Goal: Information Seeking & Learning: Learn about a topic

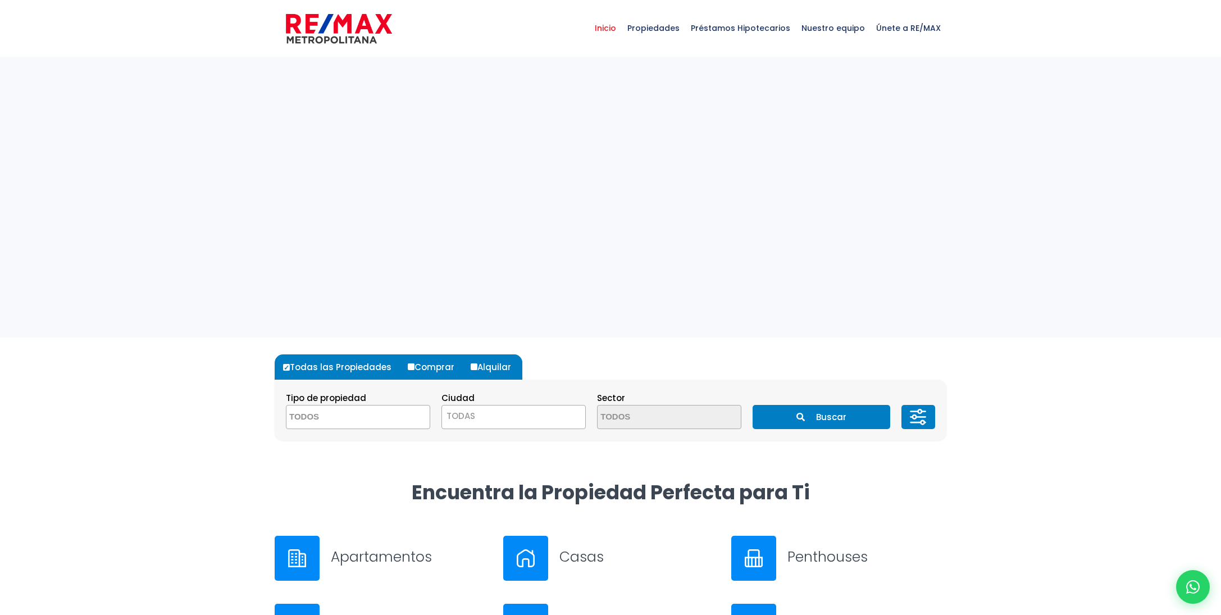
select select
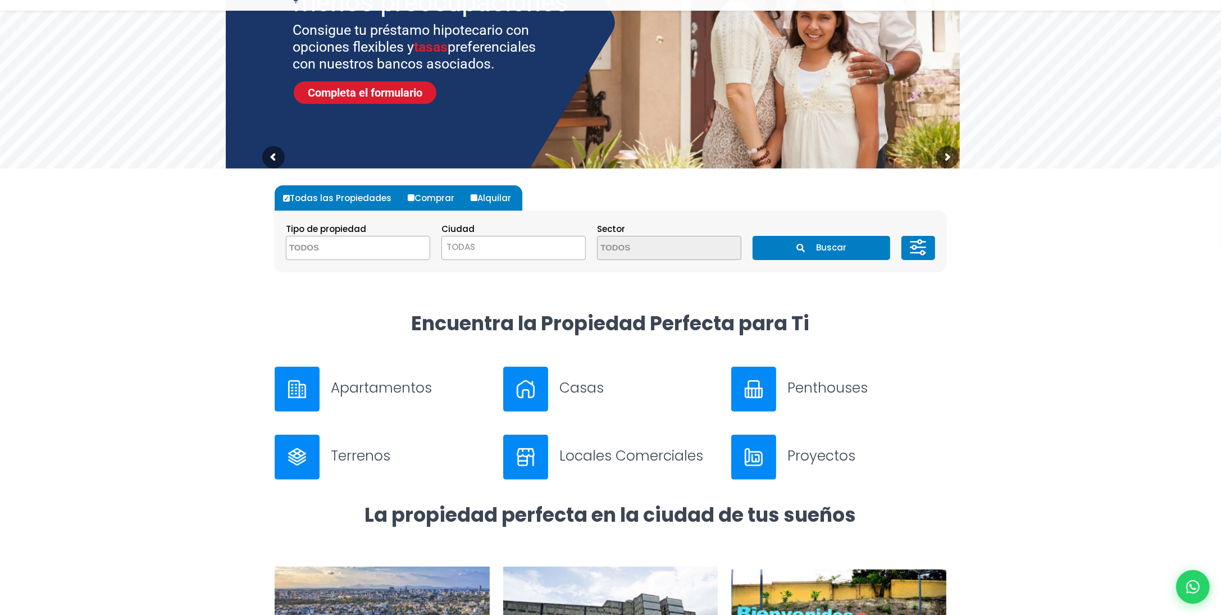
scroll to position [225, 0]
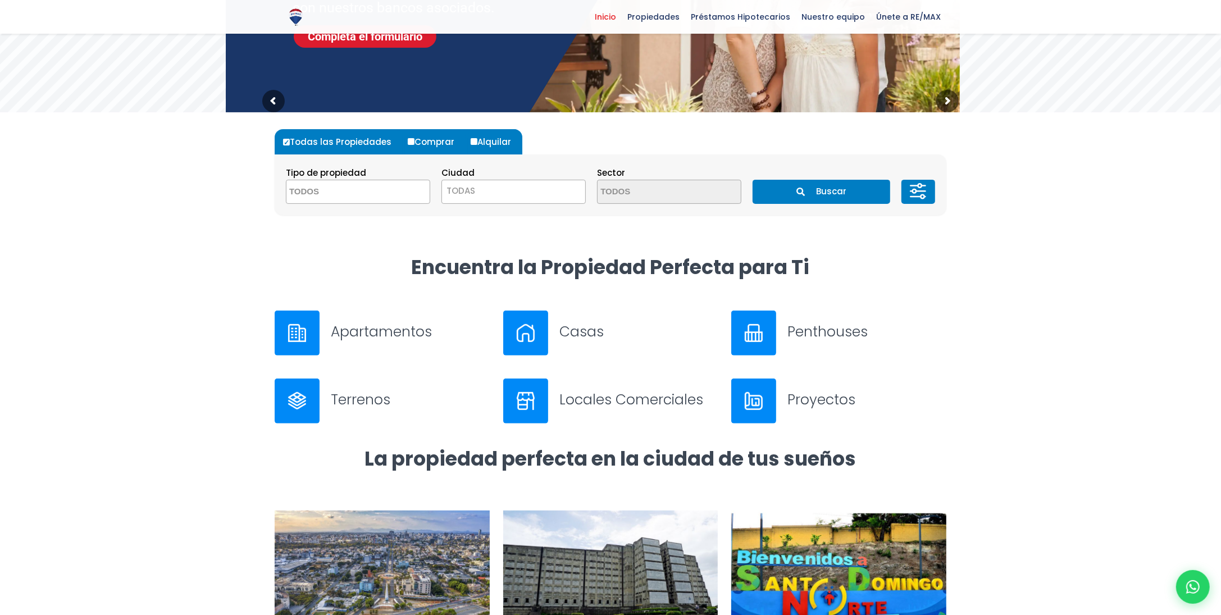
click at [290, 331] on img at bounding box center [297, 333] width 18 height 18
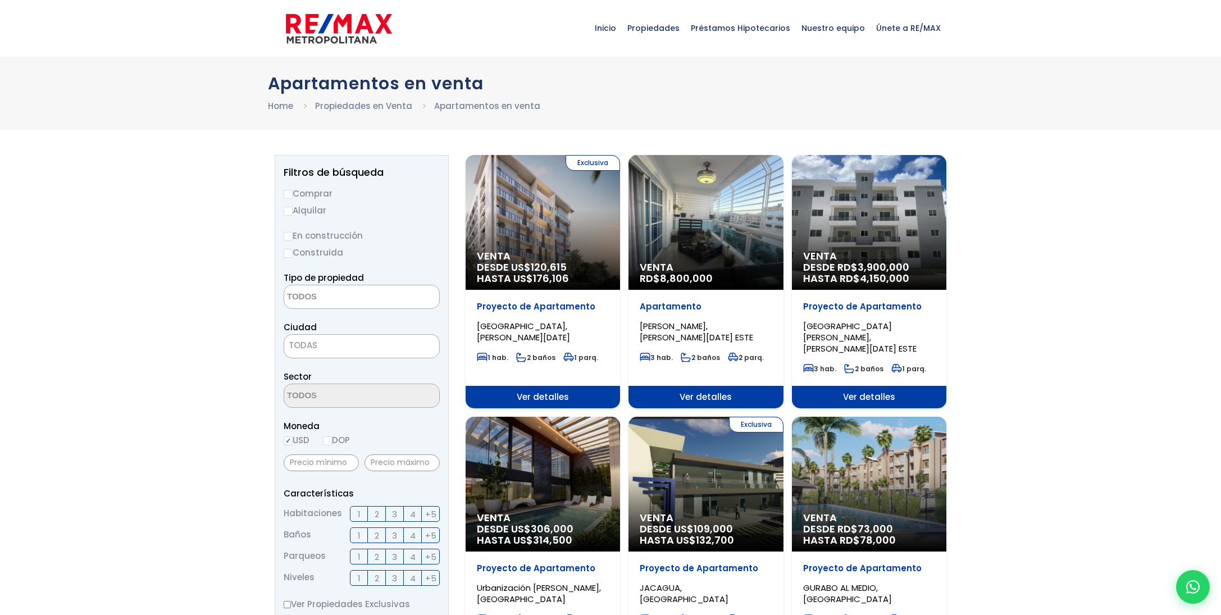
select select
click at [290, 212] on input "Alquilar" at bounding box center [288, 211] width 9 height 9
radio input "true"
click at [334, 300] on textarea "Search" at bounding box center [338, 297] width 109 height 24
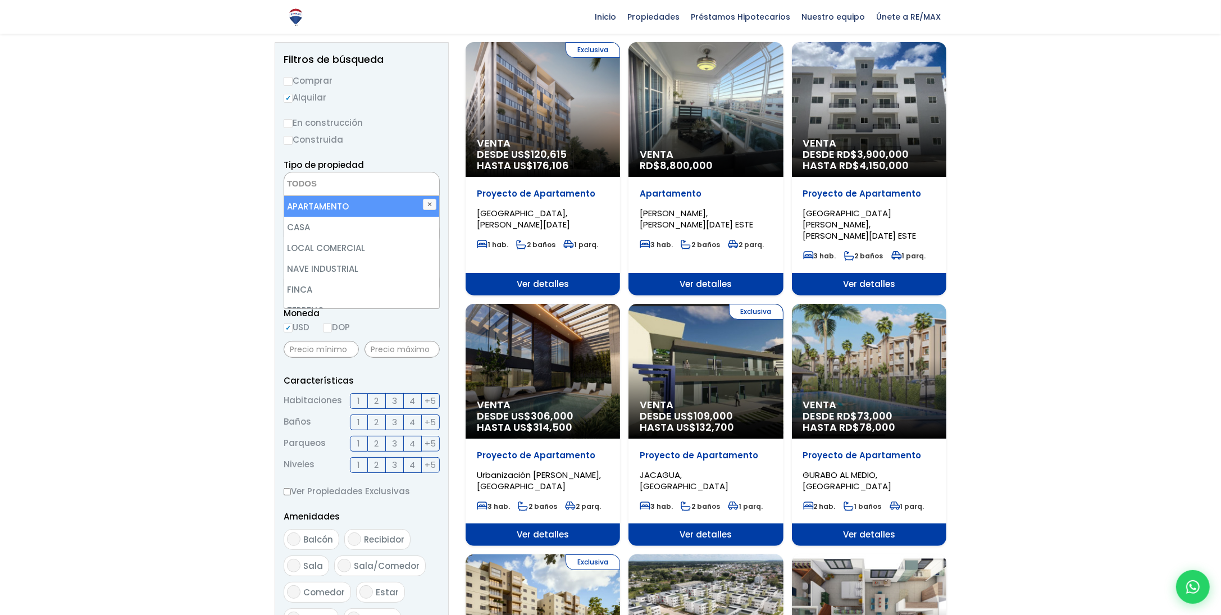
click at [328, 207] on li "APARTAMENTO" at bounding box center [362, 206] width 156 height 21
select select "apartment"
click at [426, 145] on label "Construida" at bounding box center [362, 140] width 156 height 14
click at [0, 0] on input "Construida" at bounding box center [0, 0] width 0 height 0
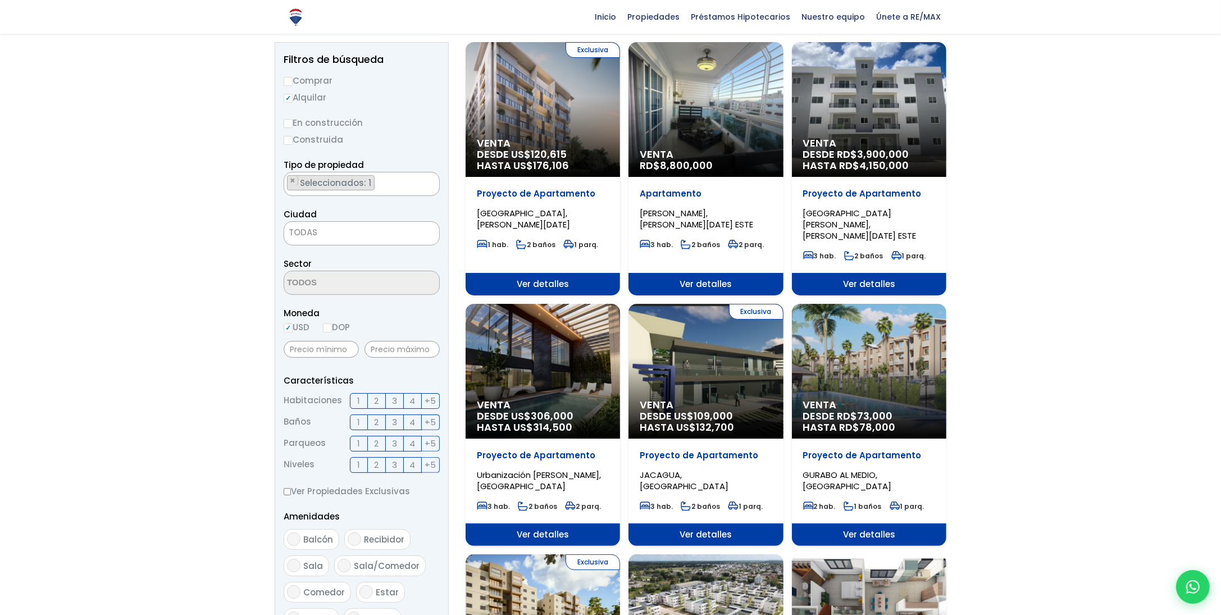
click at [337, 235] on span "TODAS" at bounding box center [361, 233] width 155 height 16
click at [324, 230] on span "TODAS" at bounding box center [361, 233] width 155 height 16
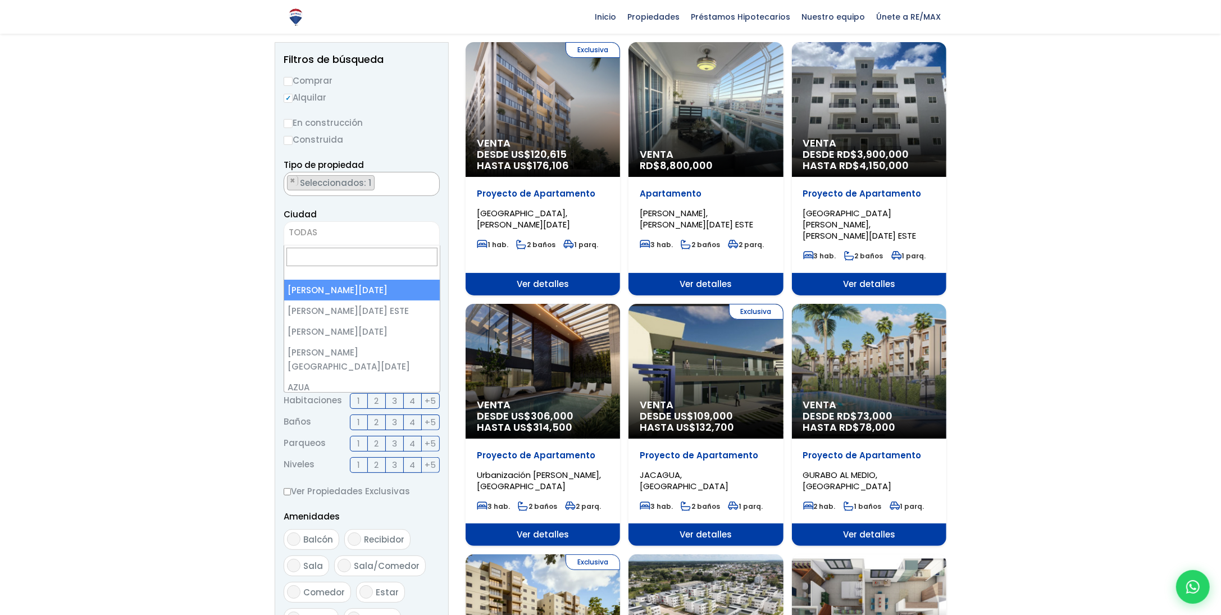
click at [302, 237] on span "TODAS" at bounding box center [303, 232] width 29 height 12
click at [307, 222] on span "TODAS" at bounding box center [362, 233] width 156 height 24
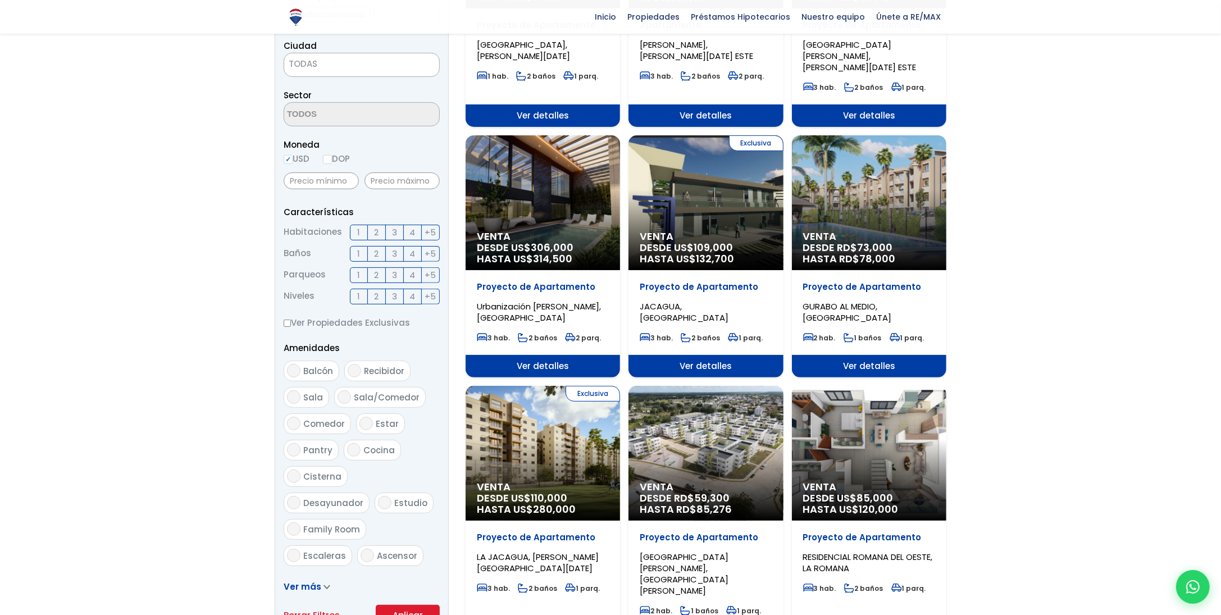
scroll to position [393, 0]
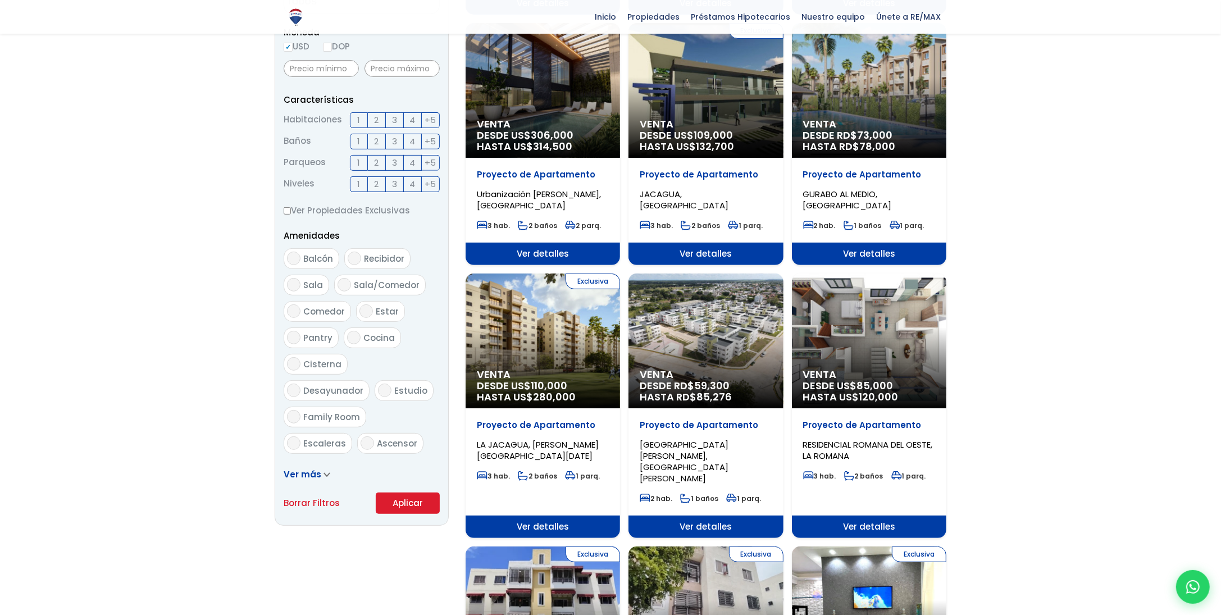
click at [409, 495] on button "Aplicar" at bounding box center [408, 503] width 64 height 21
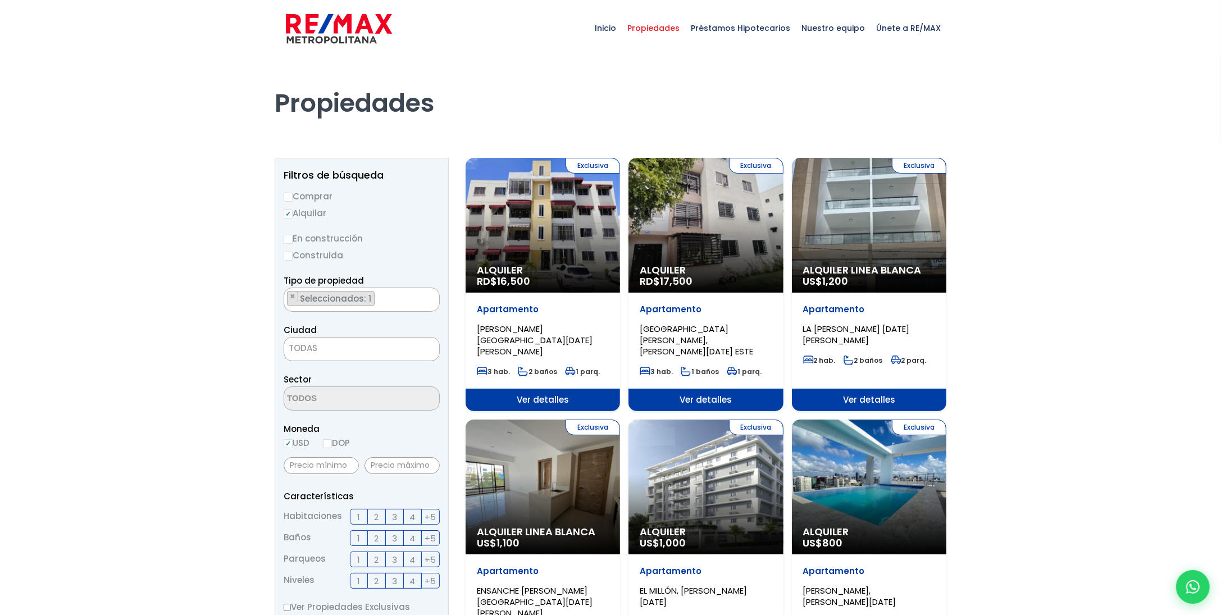
click at [892, 226] on div "Exclusiva Alquiler Linea Blanca US$ 1,200" at bounding box center [869, 225] width 154 height 135
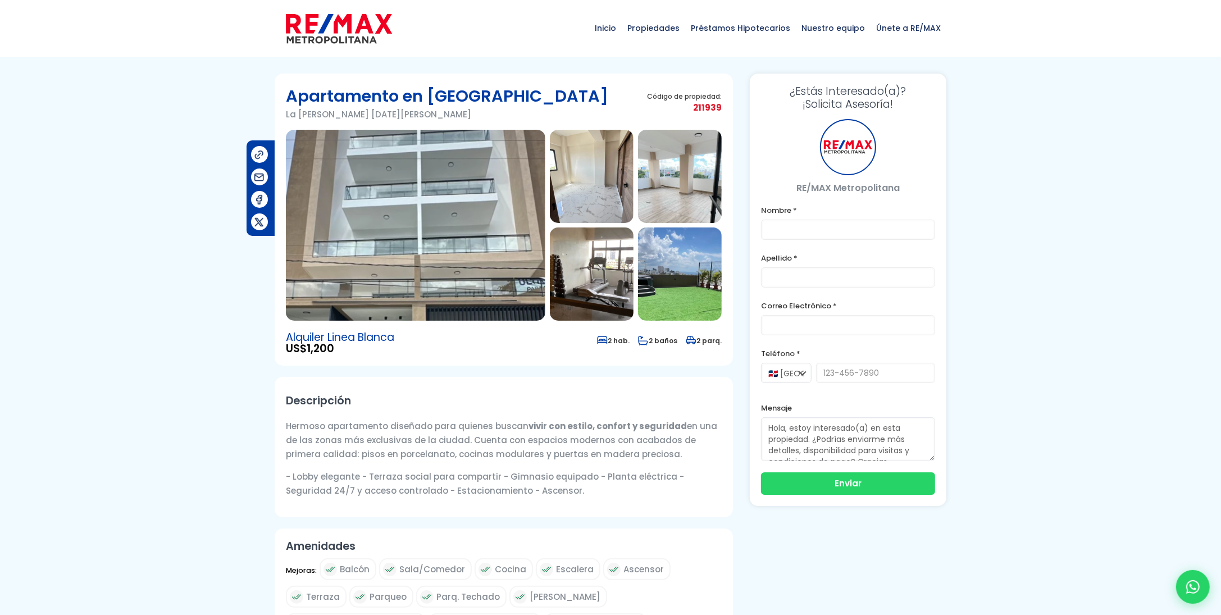
click at [495, 231] on img at bounding box center [415, 225] width 259 height 191
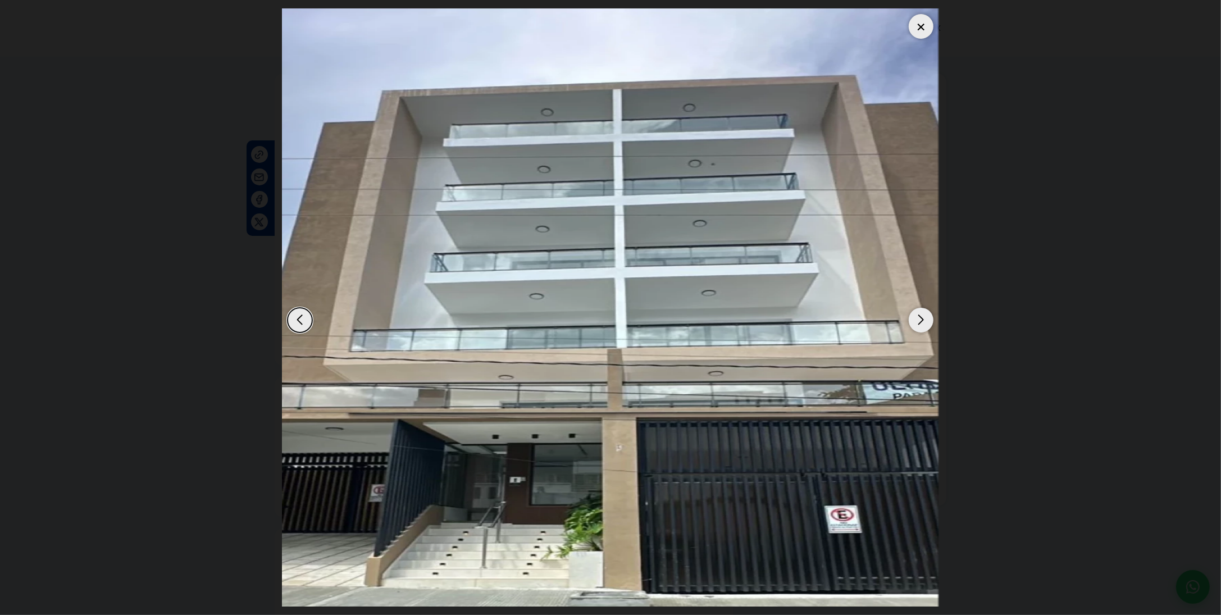
click at [922, 315] on div "Next slide" at bounding box center [921, 320] width 25 height 25
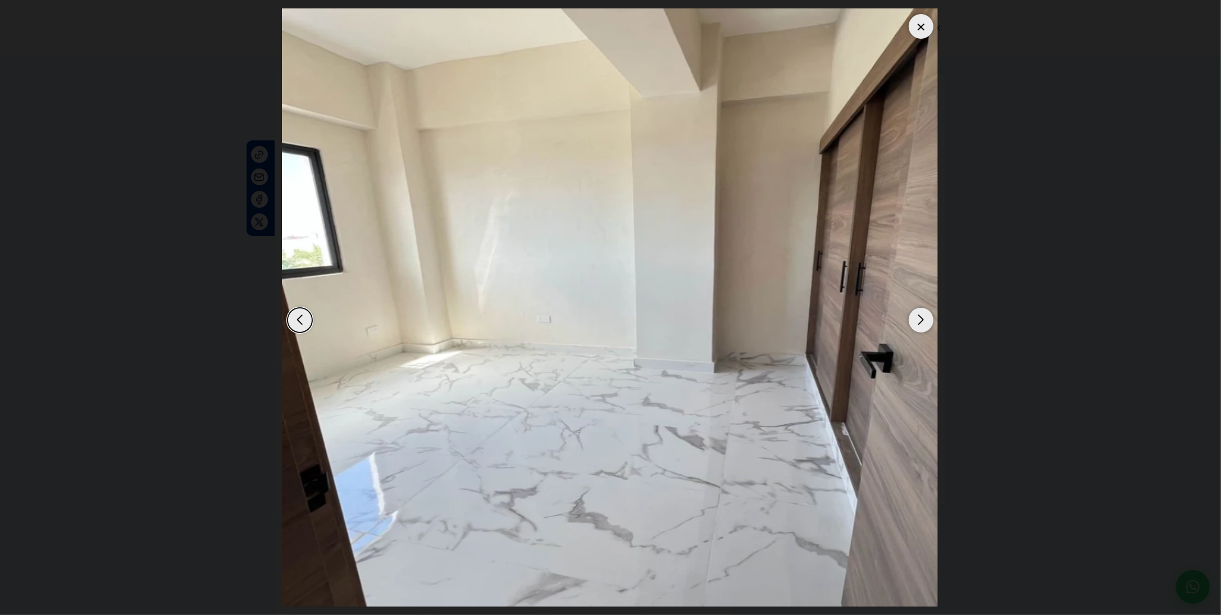
click at [922, 315] on div "Next slide" at bounding box center [921, 320] width 25 height 25
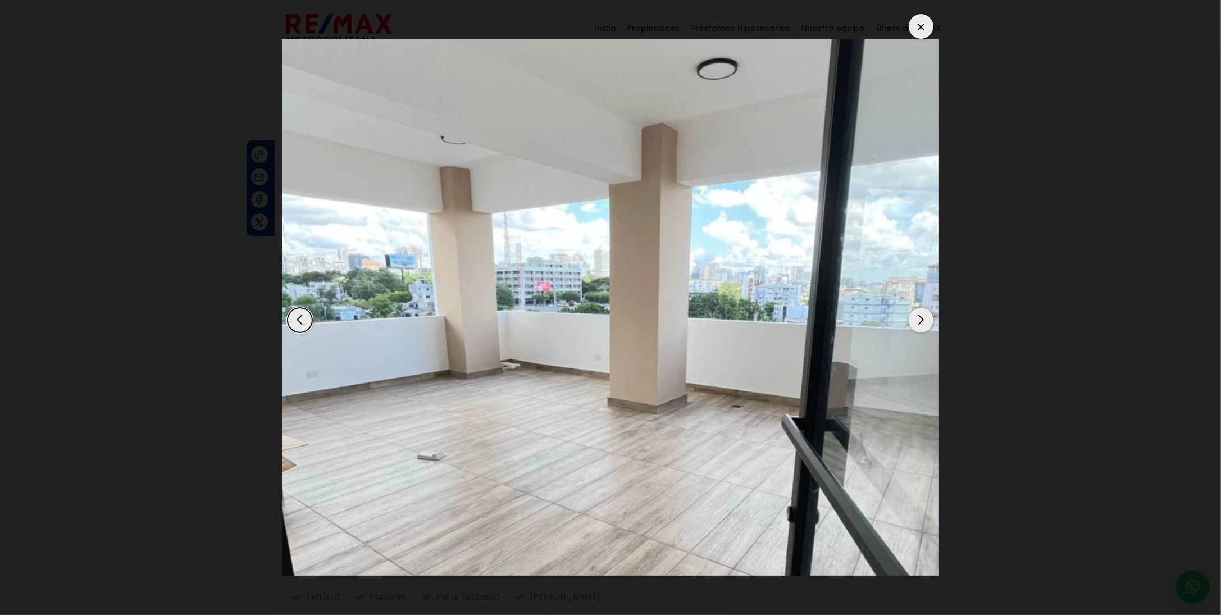
click at [922, 315] on div "Next slide" at bounding box center [921, 320] width 25 height 25
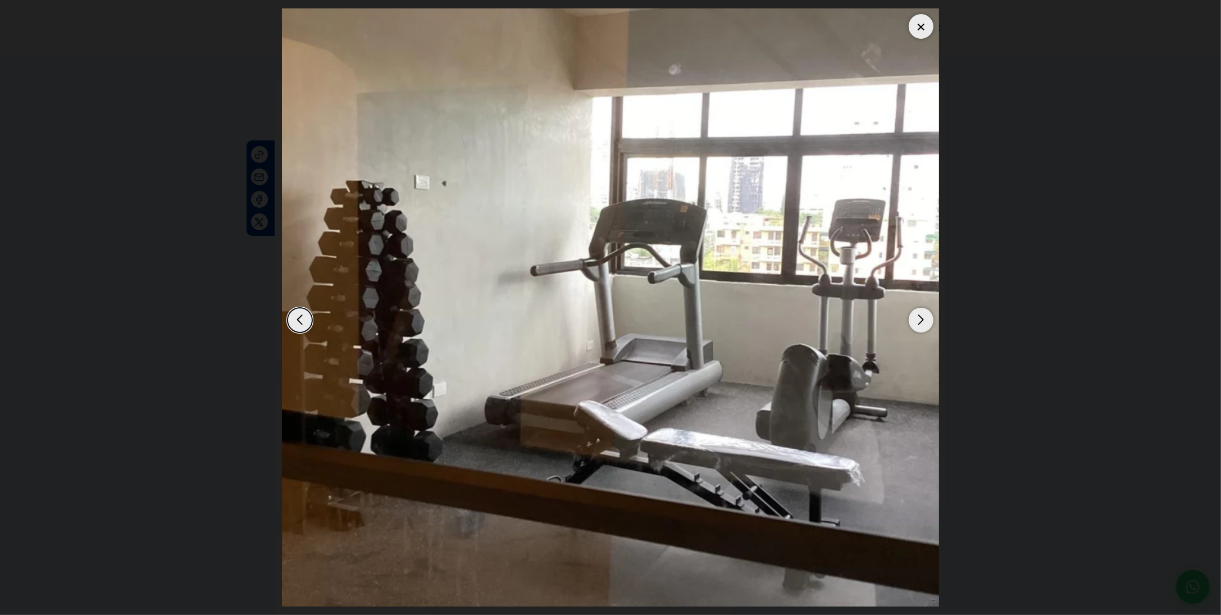
click at [922, 315] on div "Next slide" at bounding box center [921, 320] width 25 height 25
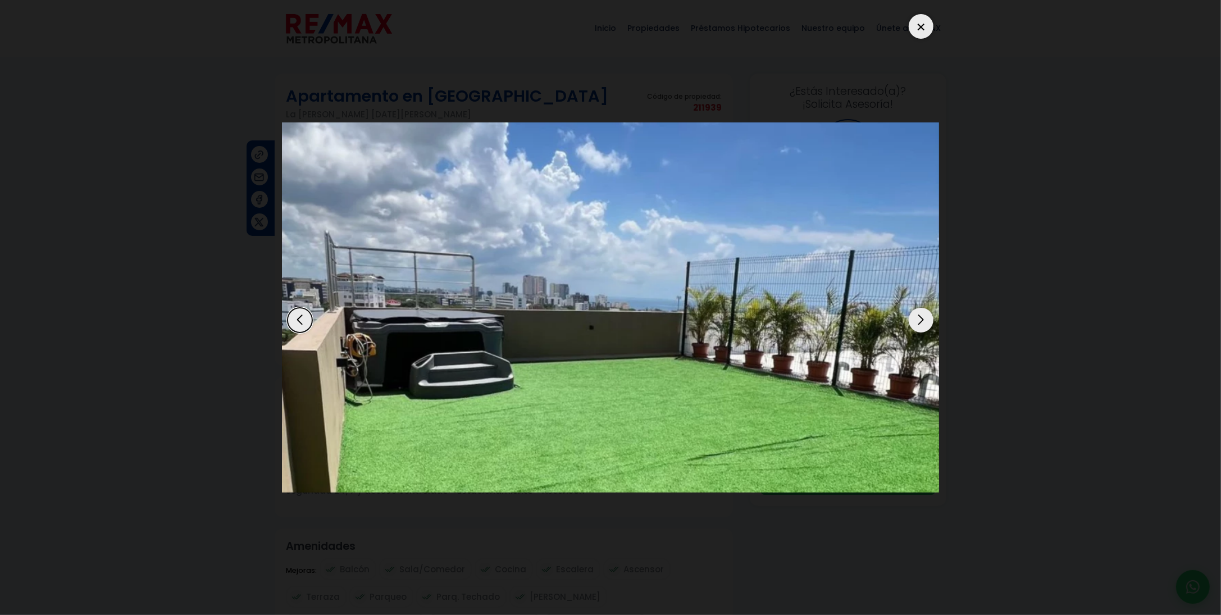
click at [922, 315] on div "Next slide" at bounding box center [921, 320] width 25 height 25
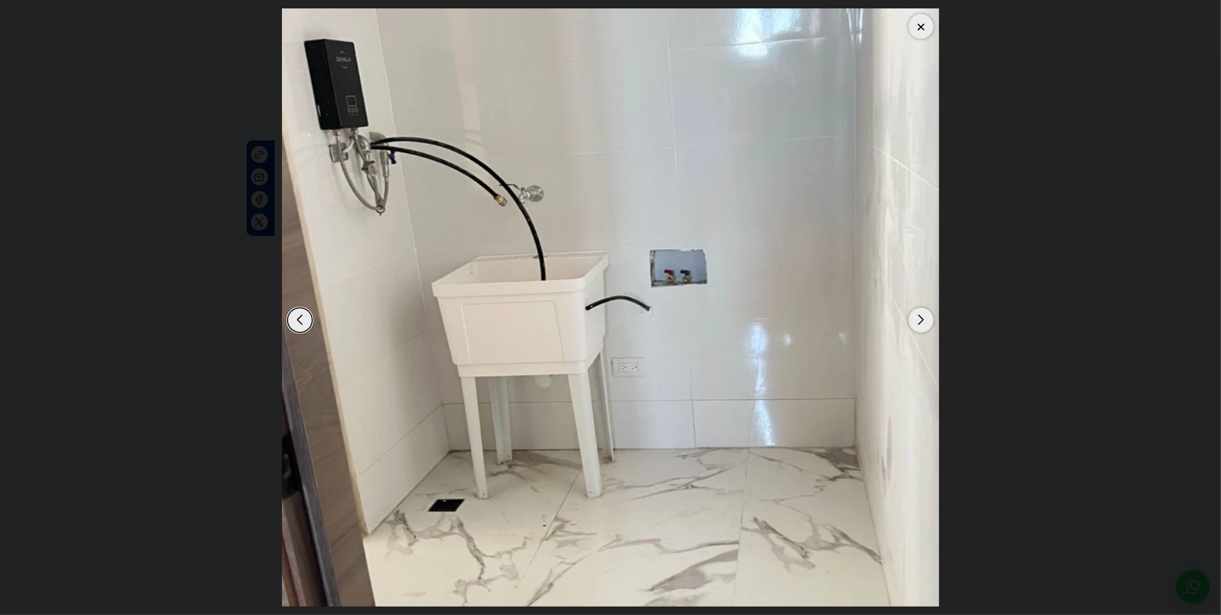
click at [922, 315] on div "Next slide" at bounding box center [921, 320] width 25 height 25
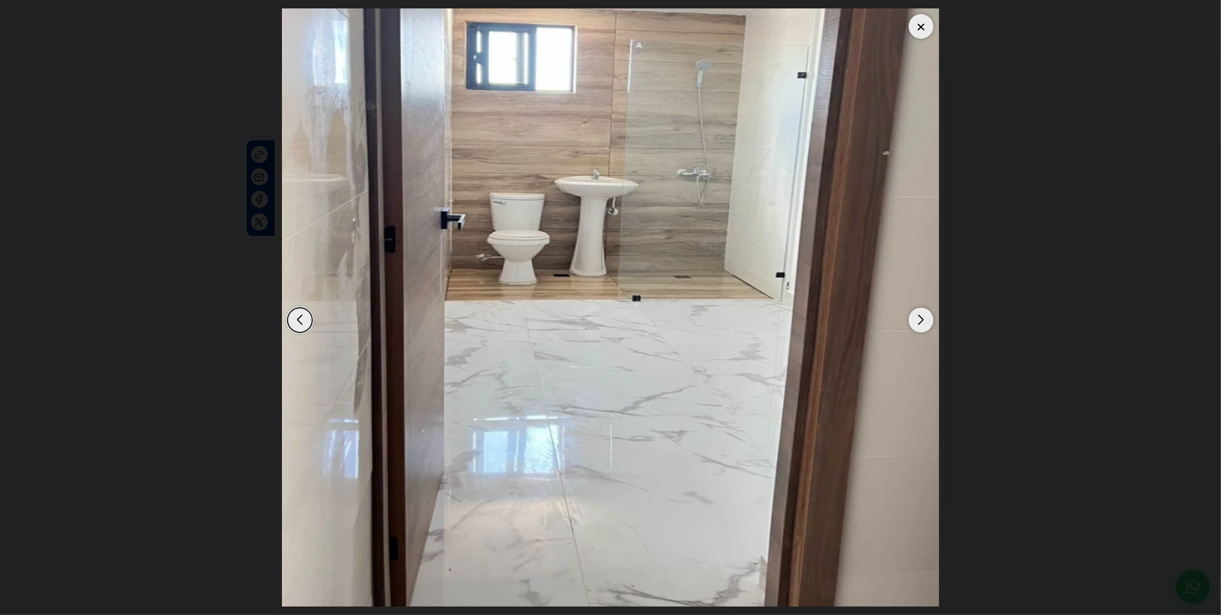
click at [922, 315] on div "Next slide" at bounding box center [921, 320] width 25 height 25
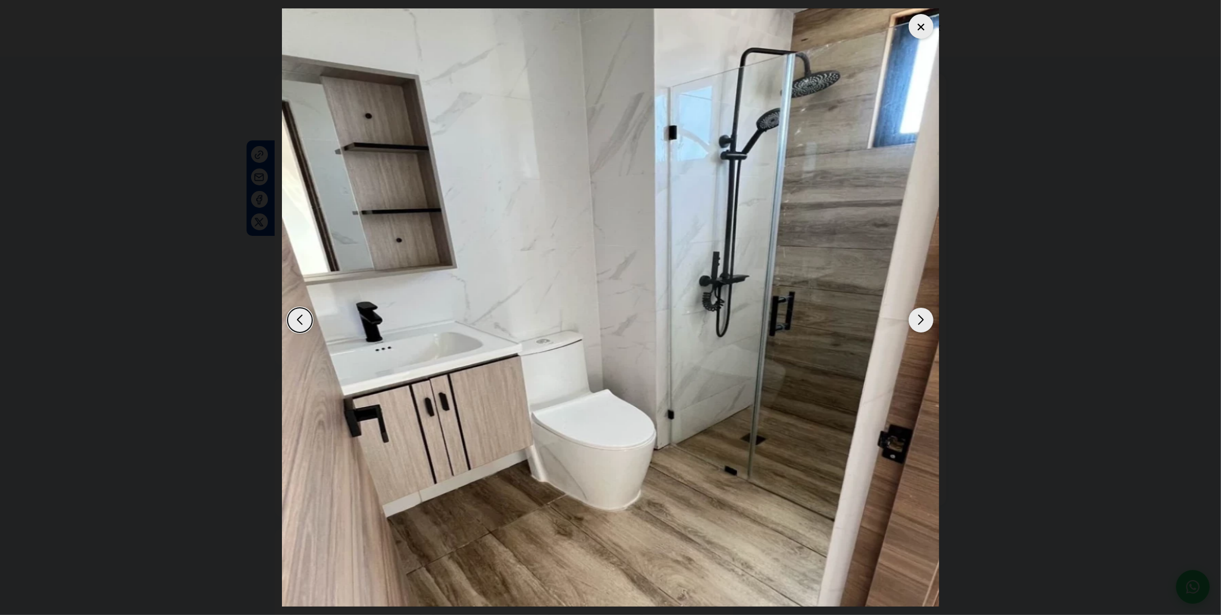
click at [922, 315] on div "Next slide" at bounding box center [921, 320] width 25 height 25
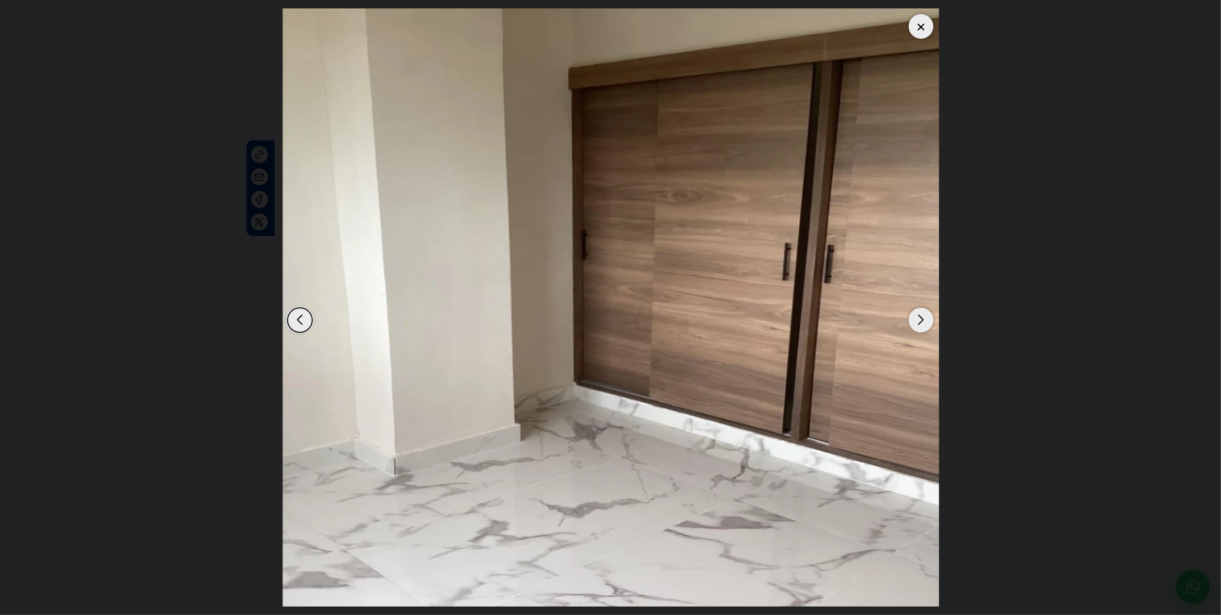
click at [922, 315] on div "Next slide" at bounding box center [921, 320] width 25 height 25
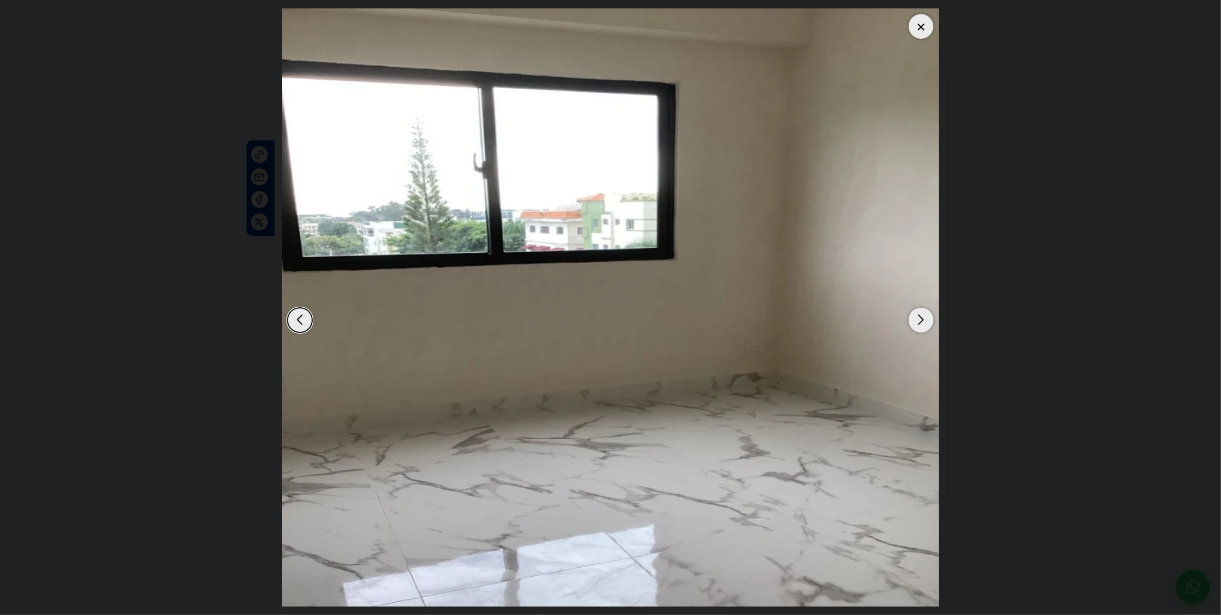
click at [922, 315] on div "Next slide" at bounding box center [921, 320] width 25 height 25
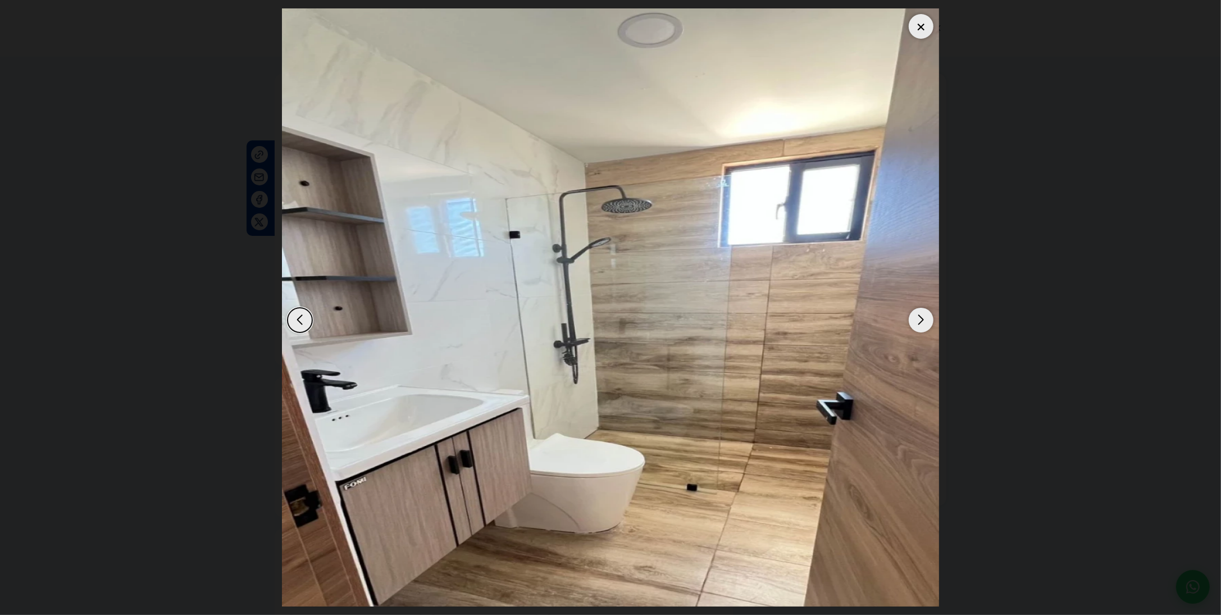
click at [922, 315] on div "Next slide" at bounding box center [921, 320] width 25 height 25
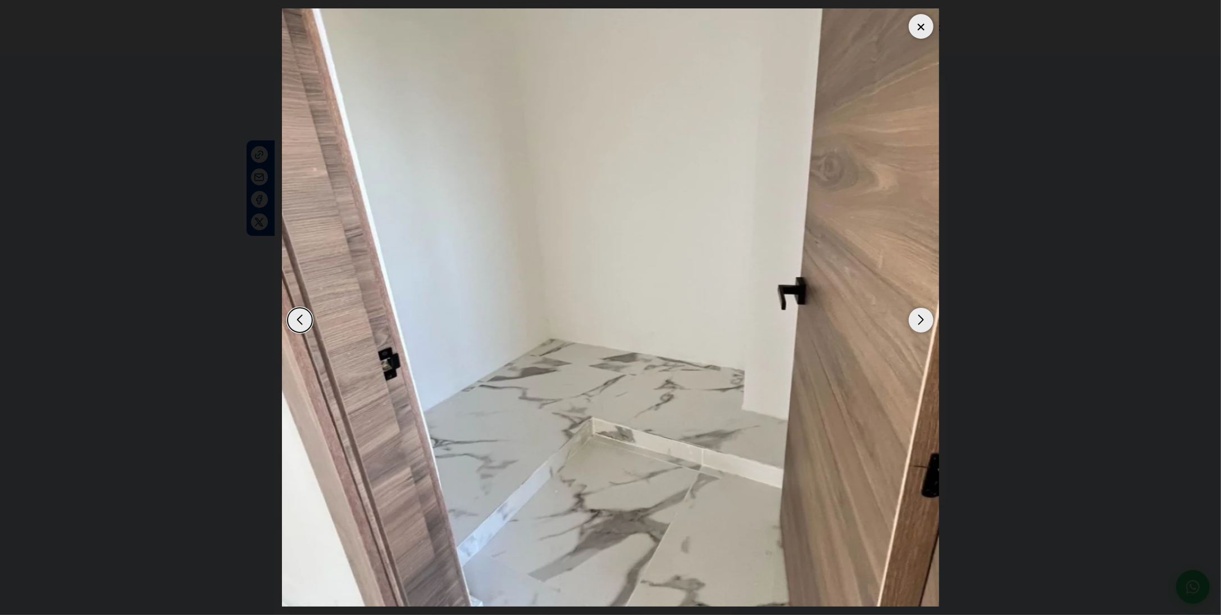
click at [922, 315] on div "Next slide" at bounding box center [921, 320] width 25 height 25
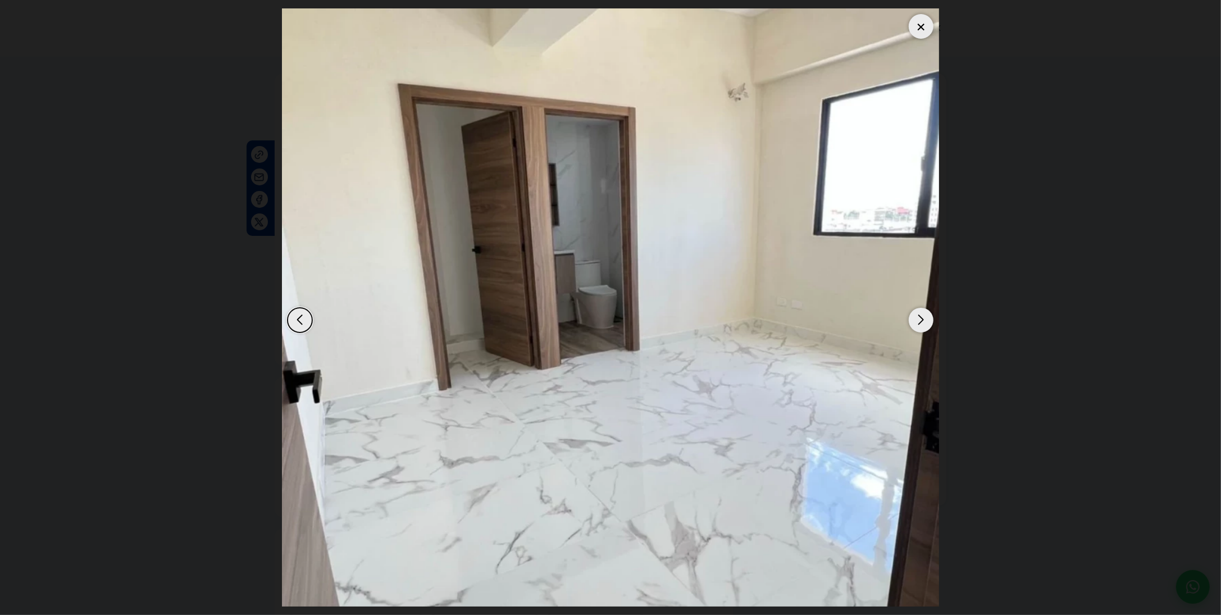
click at [922, 315] on div "Next slide" at bounding box center [921, 320] width 25 height 25
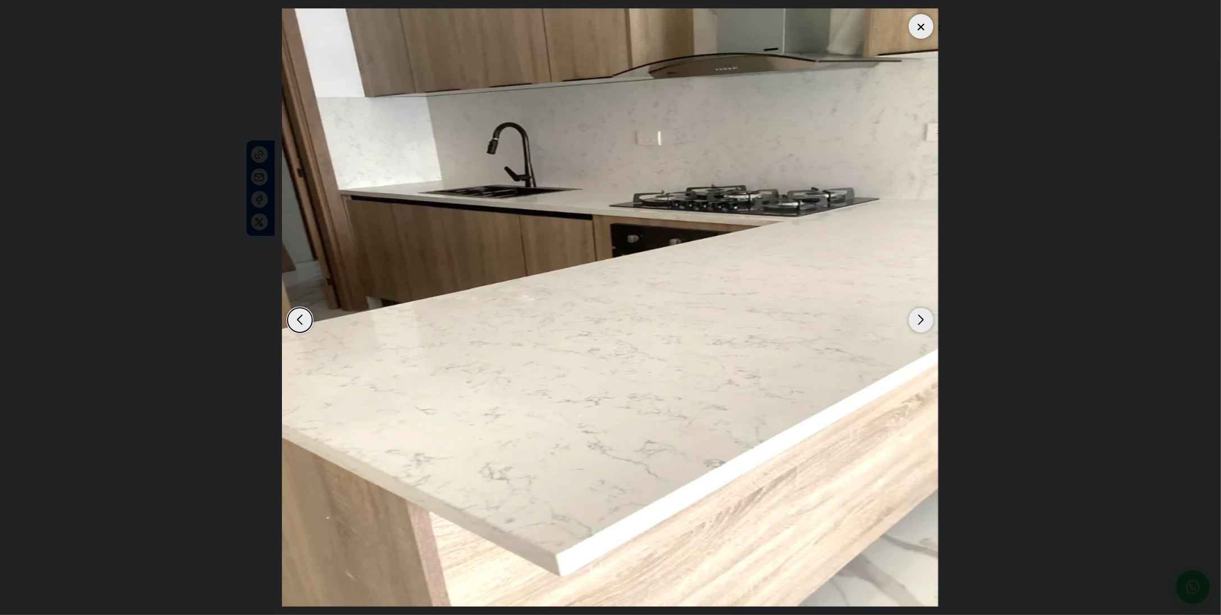
click at [922, 315] on div "Next slide" at bounding box center [921, 320] width 25 height 25
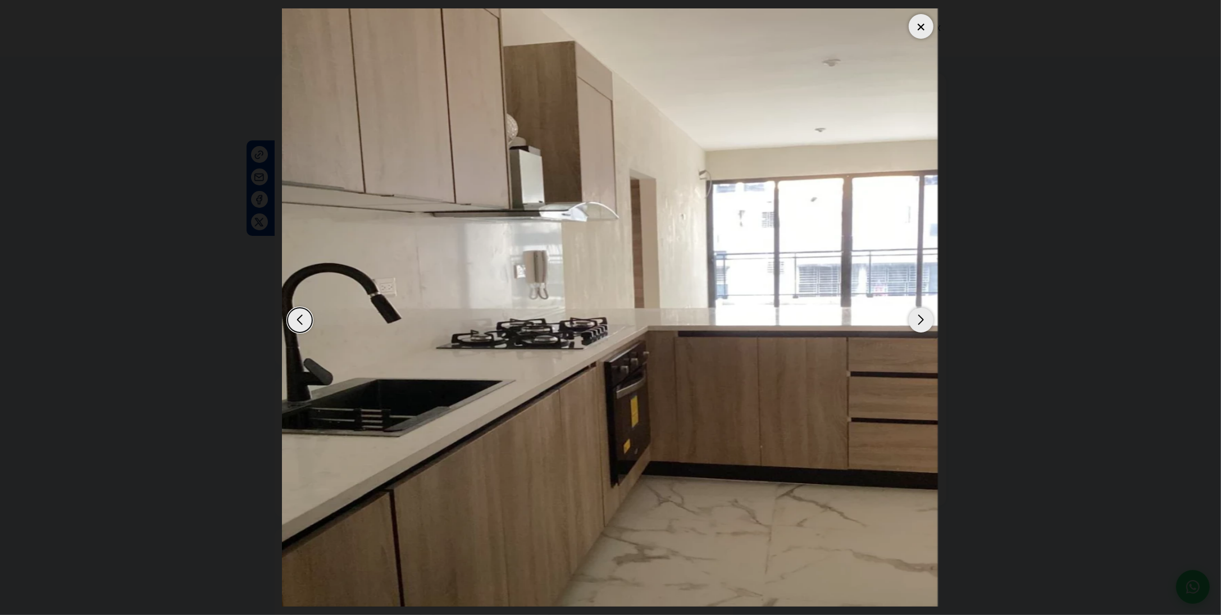
click at [922, 315] on div "Next slide" at bounding box center [921, 320] width 25 height 25
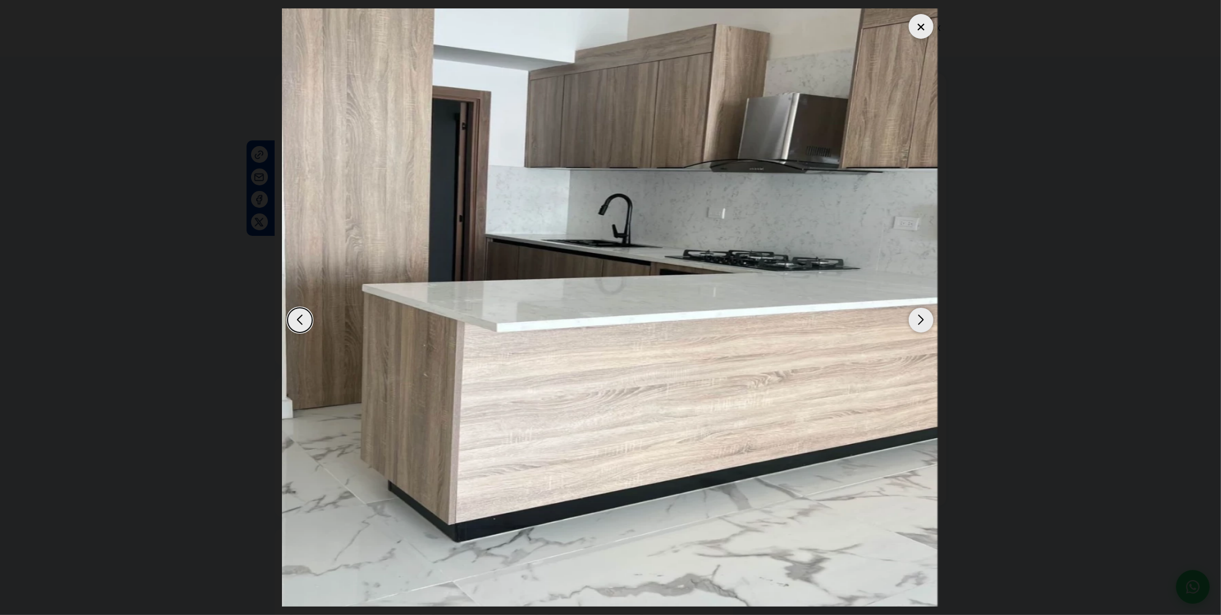
click at [922, 315] on div "Next slide" at bounding box center [921, 320] width 25 height 25
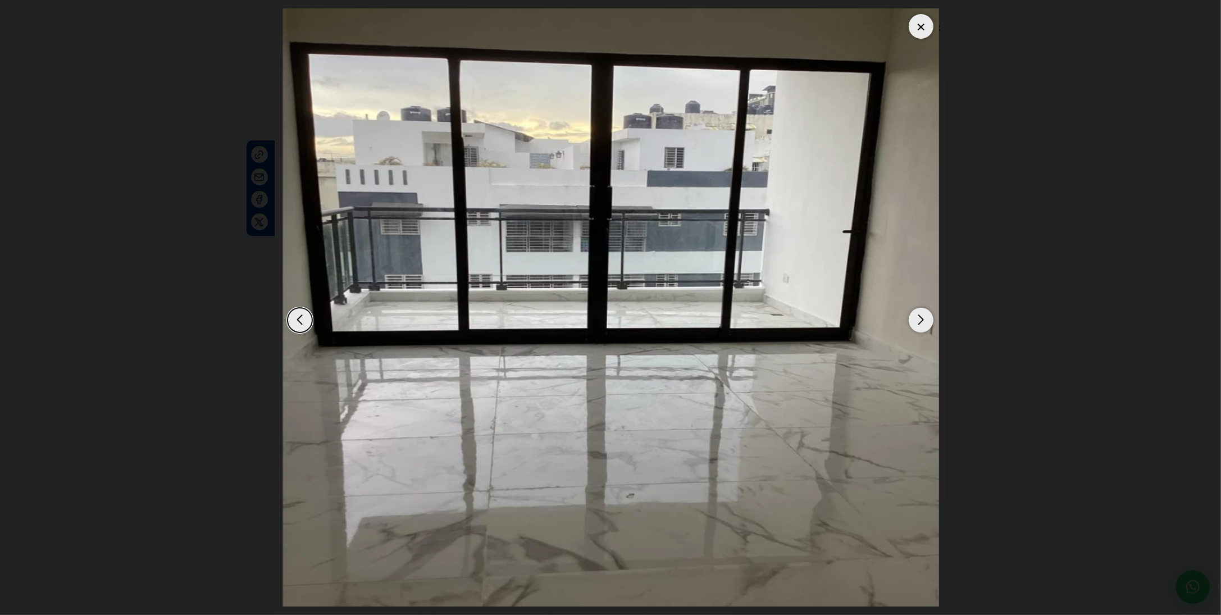
click at [922, 315] on div "Next slide" at bounding box center [921, 320] width 25 height 25
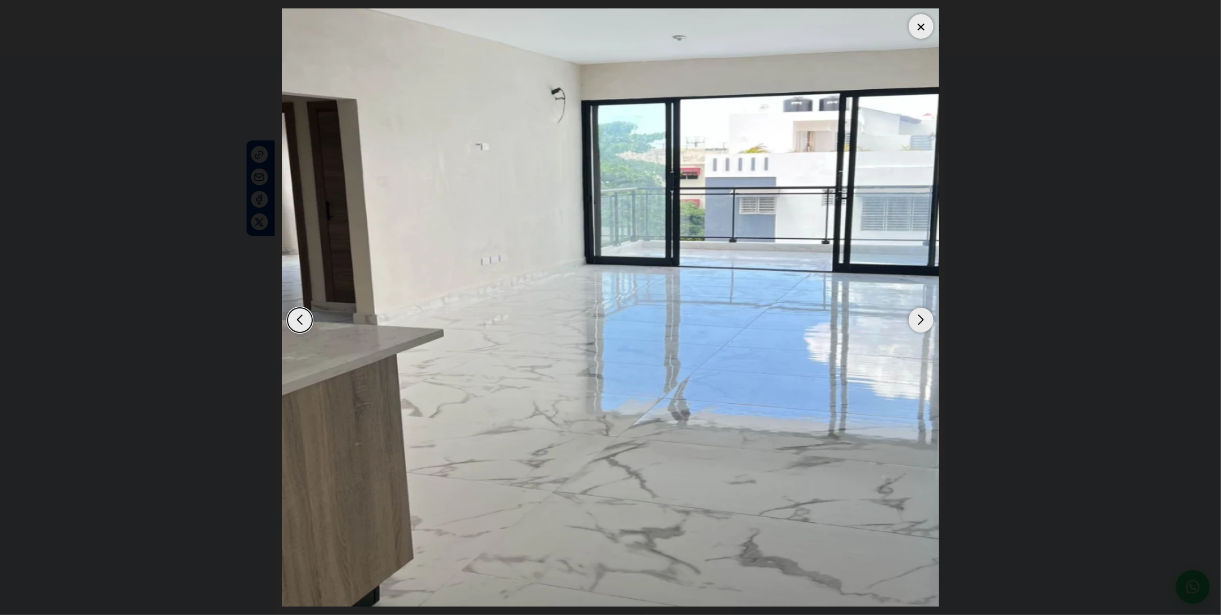
click at [922, 315] on div "Next slide" at bounding box center [921, 320] width 25 height 25
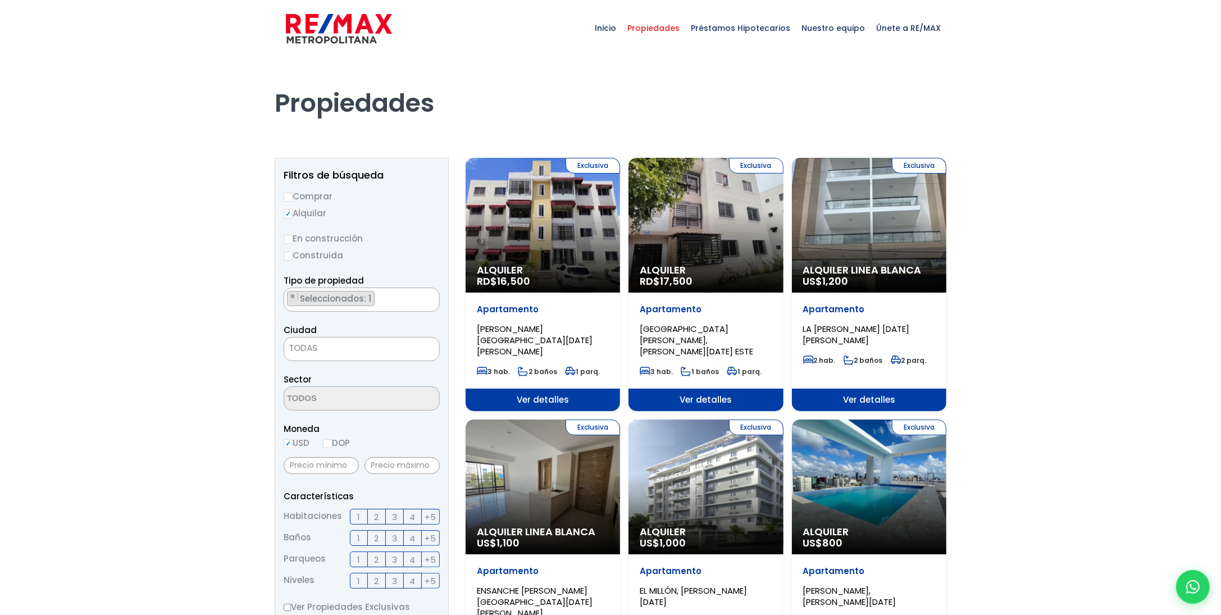
click at [708, 242] on div "Exclusiva Alquiler RD$ 17,500" at bounding box center [705, 225] width 154 height 135
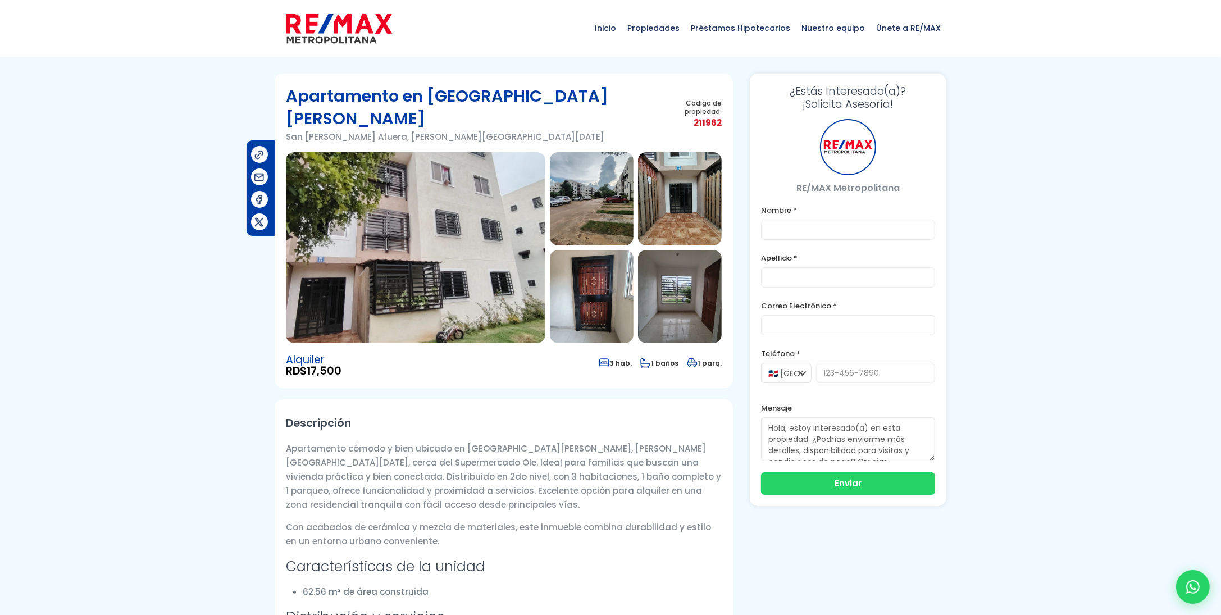
click at [450, 233] on img at bounding box center [415, 247] width 259 height 191
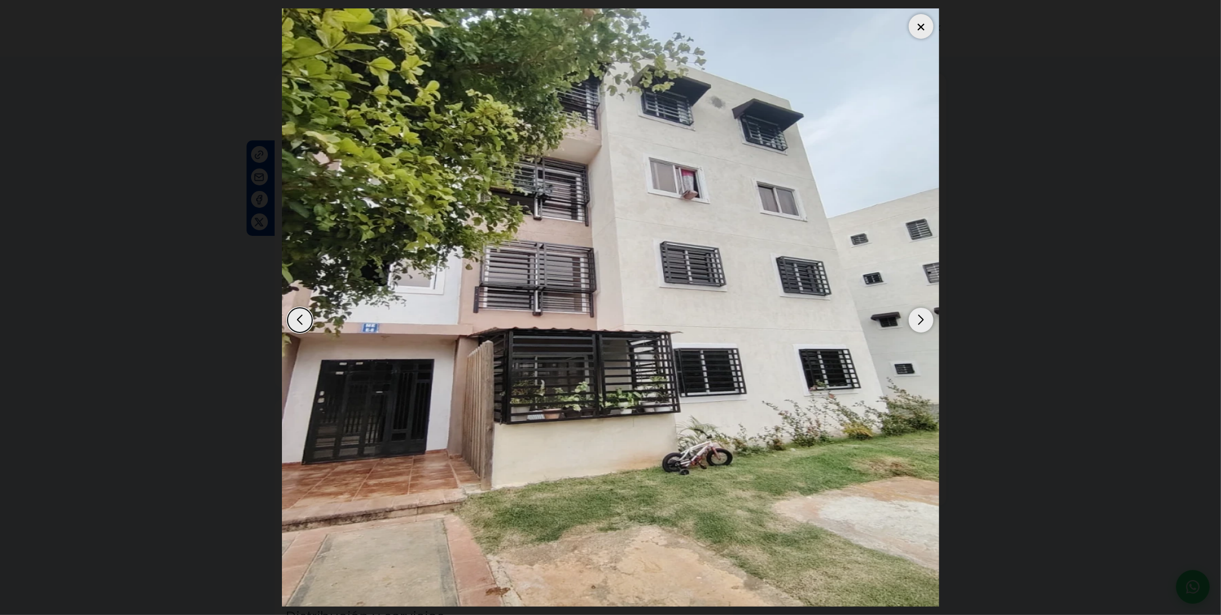
click at [924, 321] on div "Next slide" at bounding box center [921, 320] width 25 height 25
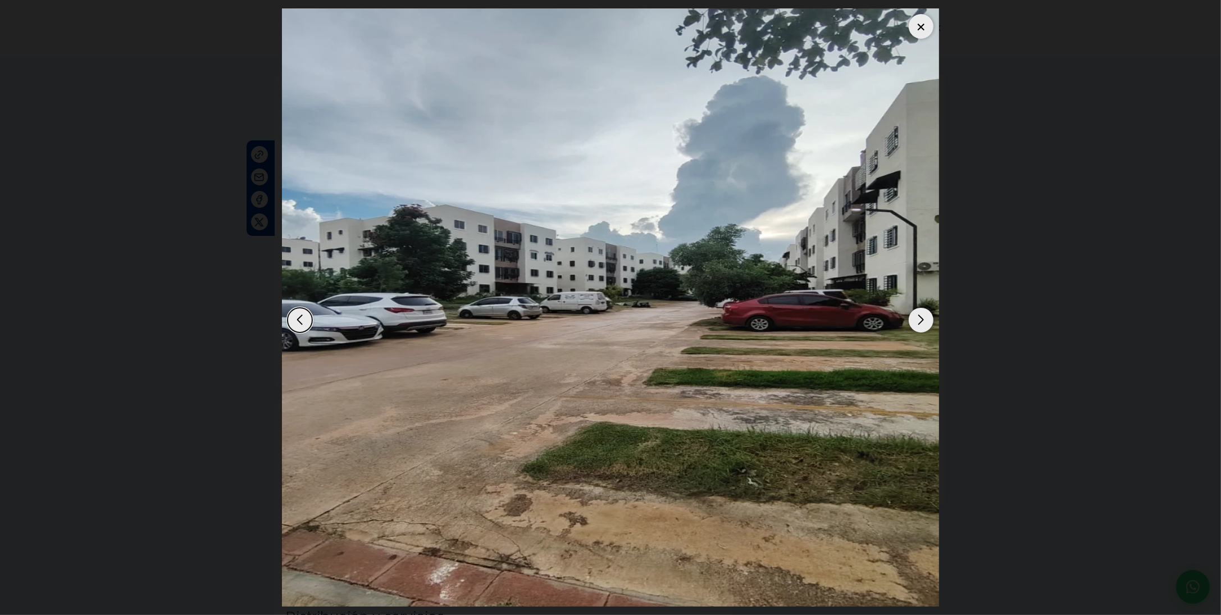
click at [923, 321] on div "Next slide" at bounding box center [921, 320] width 25 height 25
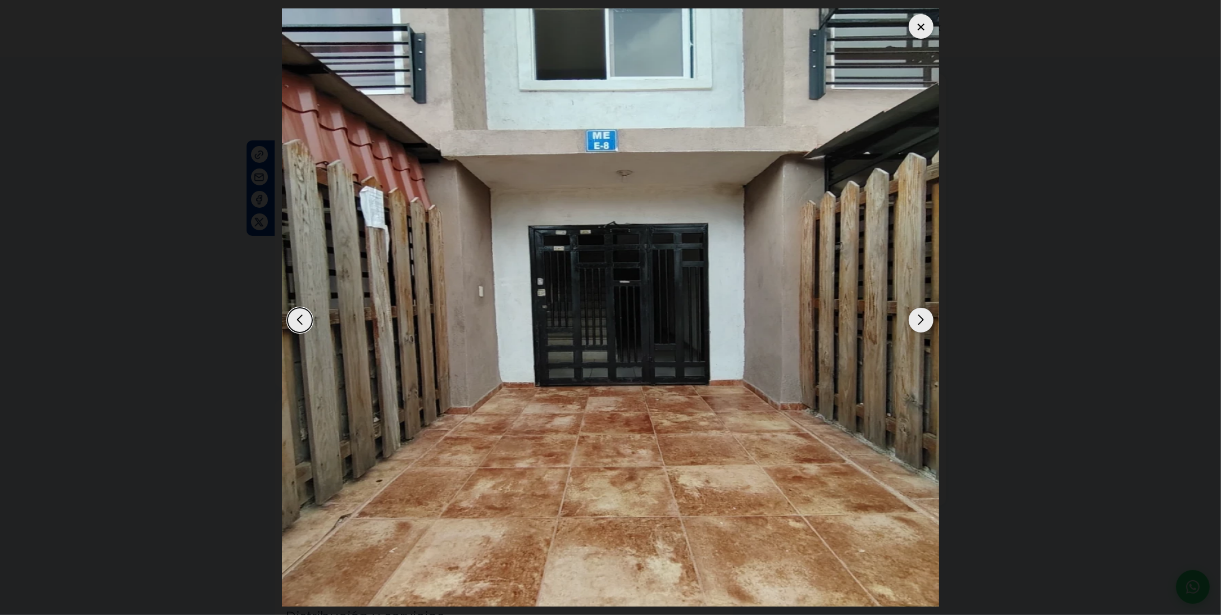
click at [923, 321] on div "Next slide" at bounding box center [921, 320] width 25 height 25
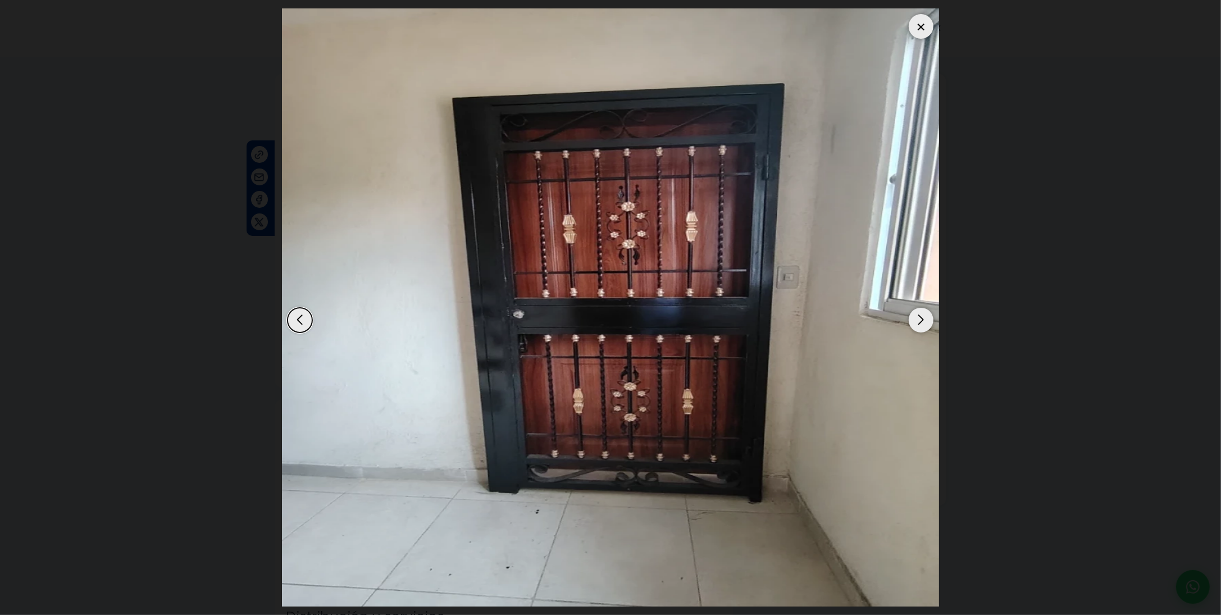
click at [923, 321] on div "Next slide" at bounding box center [921, 320] width 25 height 25
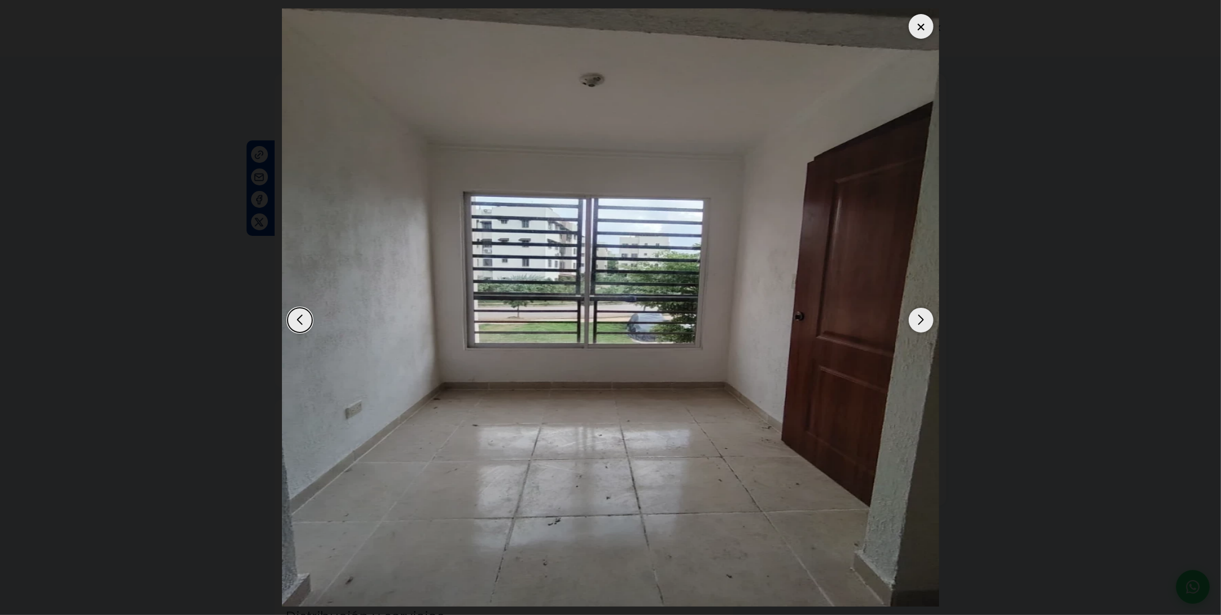
click at [923, 321] on div "Next slide" at bounding box center [921, 320] width 25 height 25
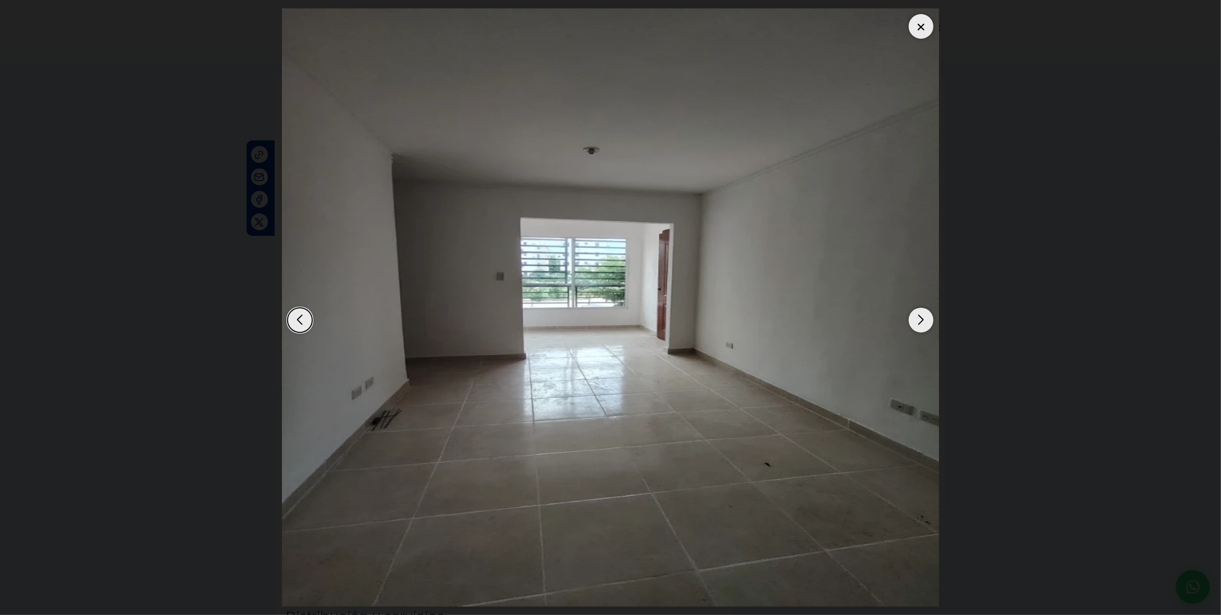
click at [923, 321] on div "Next slide" at bounding box center [921, 320] width 25 height 25
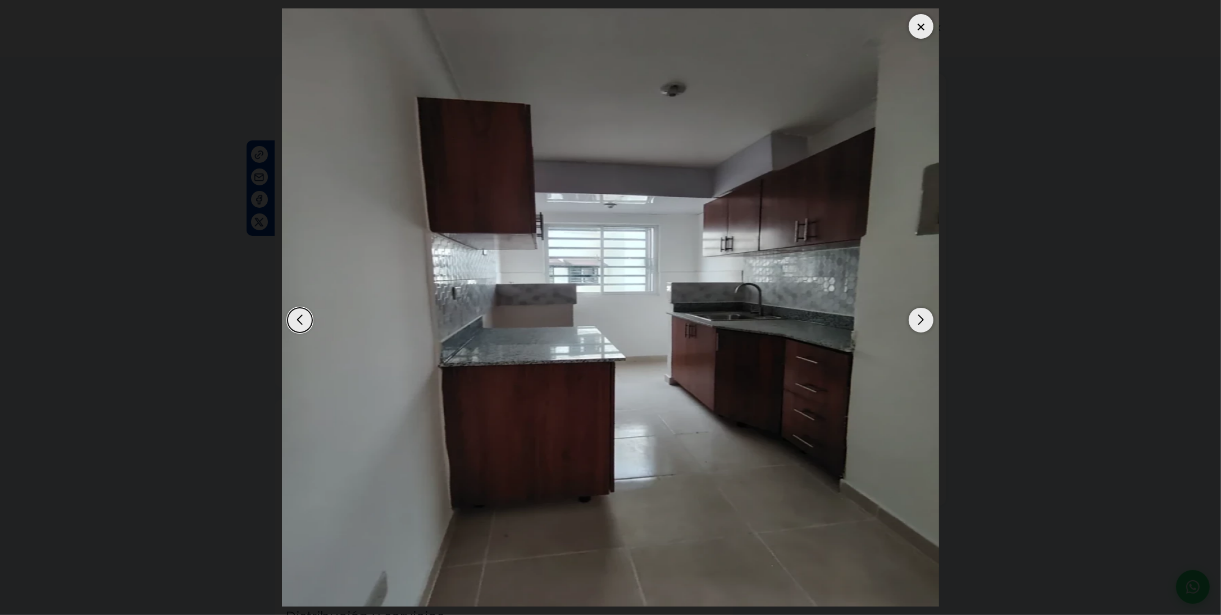
click at [923, 321] on div "Next slide" at bounding box center [921, 320] width 25 height 25
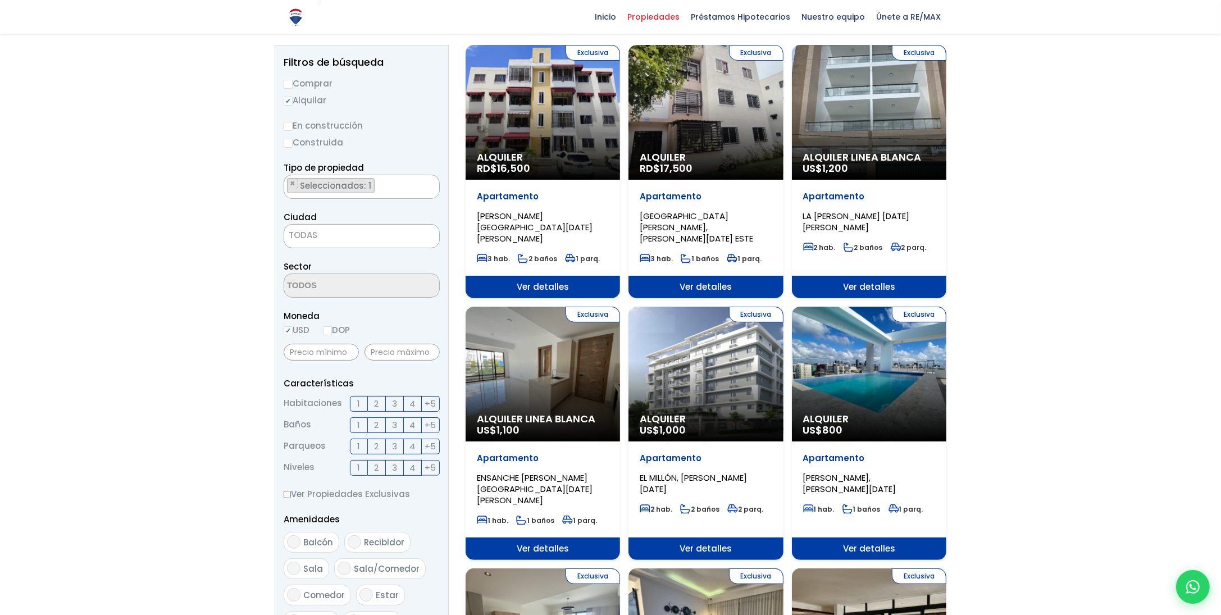
scroll to position [225, 0]
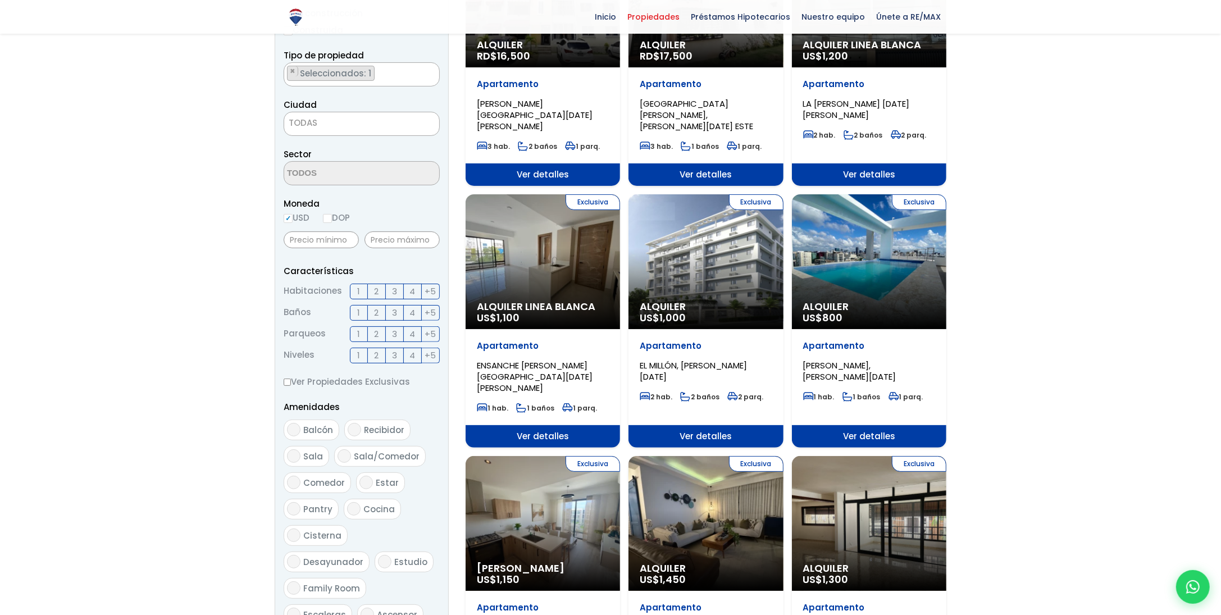
click at [744, 243] on div "Exclusiva Alquiler US$ 1,000" at bounding box center [705, 261] width 154 height 135
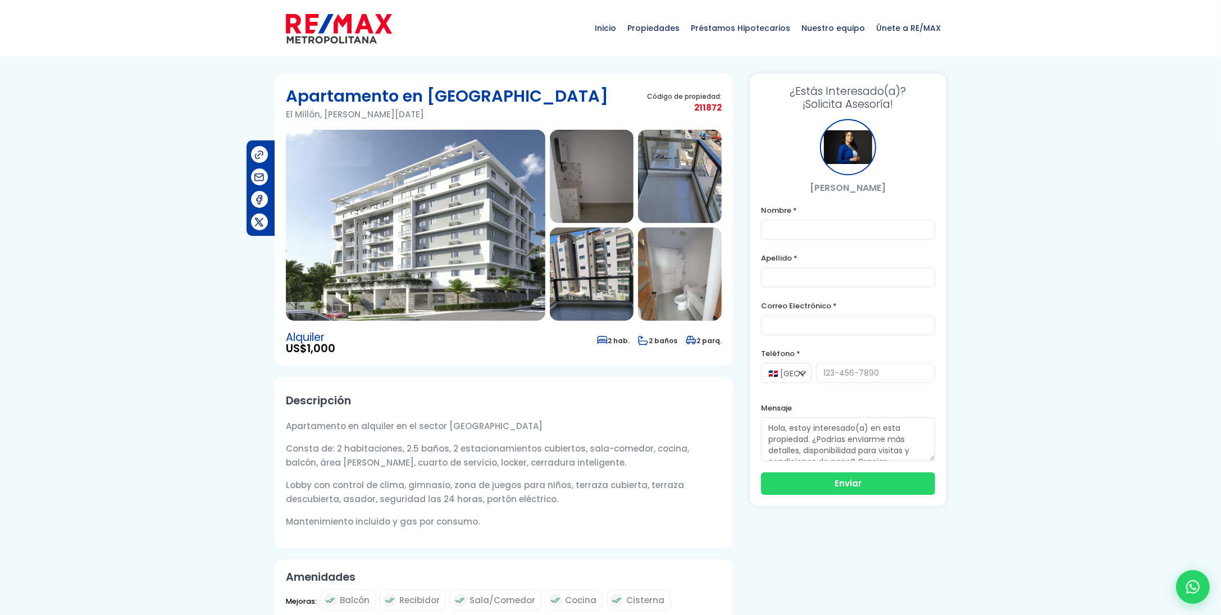
click at [521, 235] on img at bounding box center [415, 225] width 259 height 191
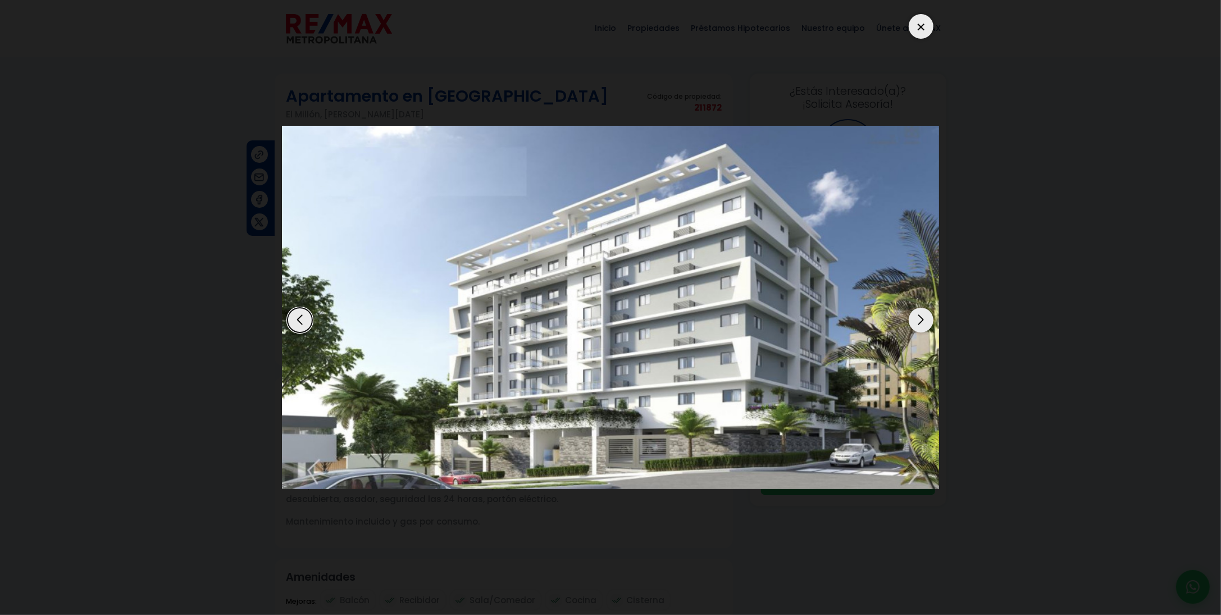
click at [929, 317] on div "Next slide" at bounding box center [921, 320] width 25 height 25
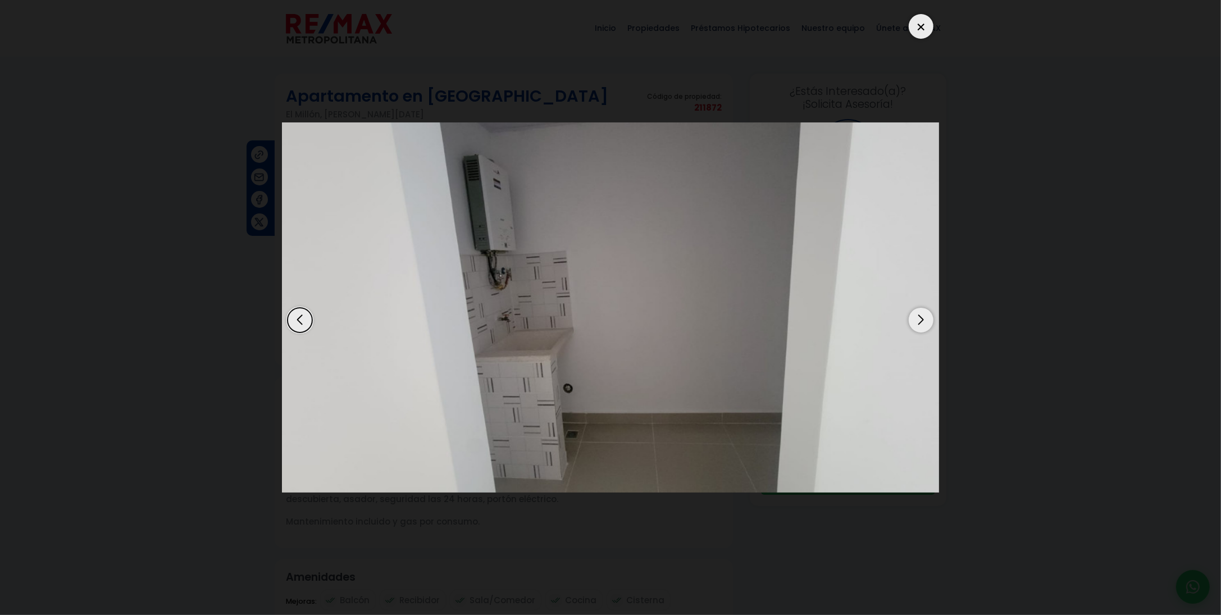
click at [929, 317] on div "Next slide" at bounding box center [921, 320] width 25 height 25
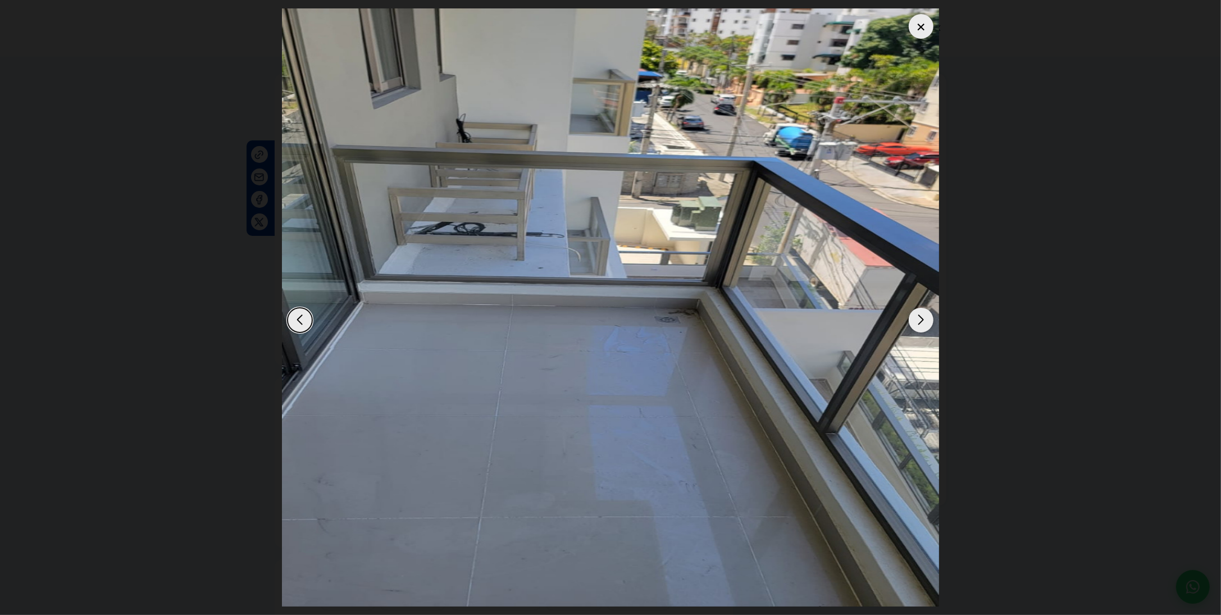
click at [929, 317] on div "Next slide" at bounding box center [921, 320] width 25 height 25
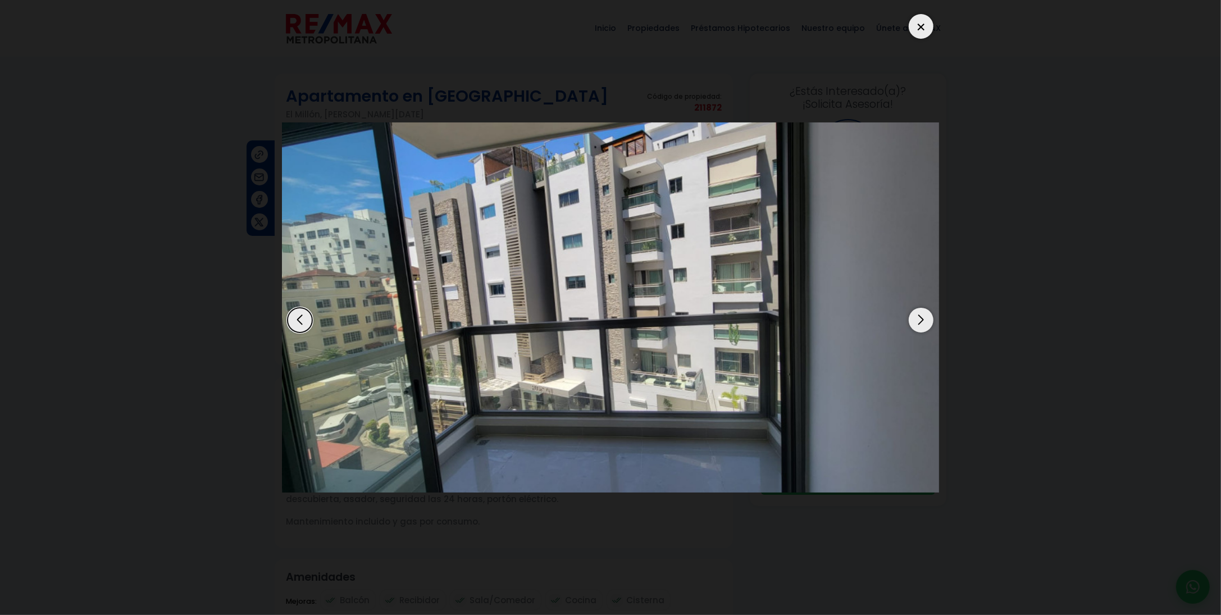
click at [929, 317] on div "Next slide" at bounding box center [921, 320] width 25 height 25
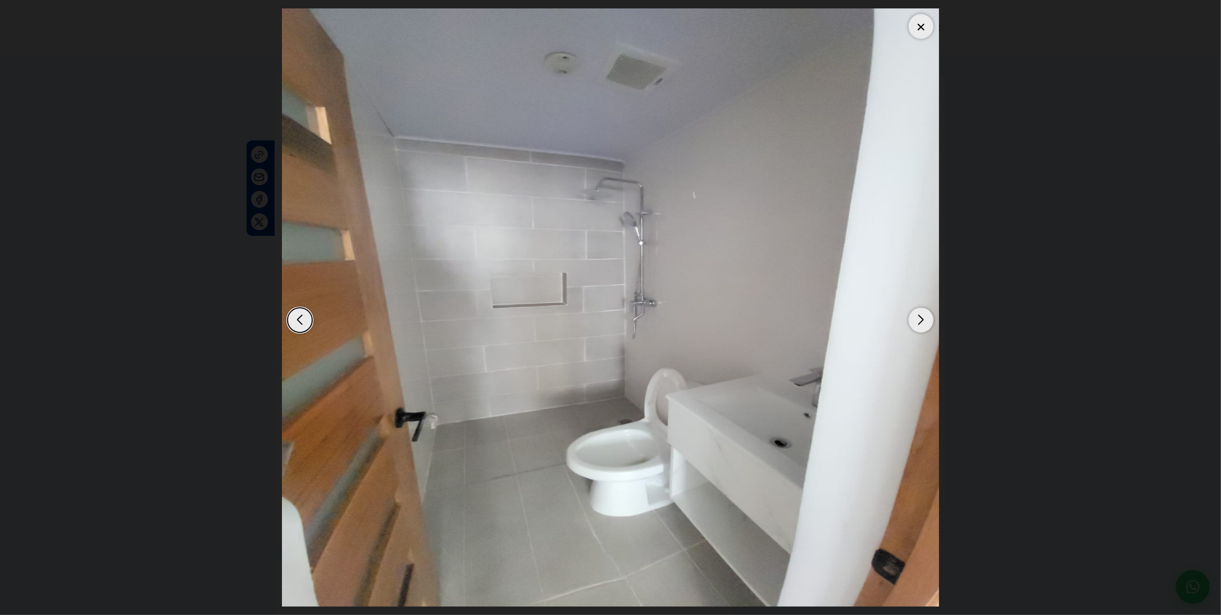
click at [929, 317] on div "Next slide" at bounding box center [921, 320] width 25 height 25
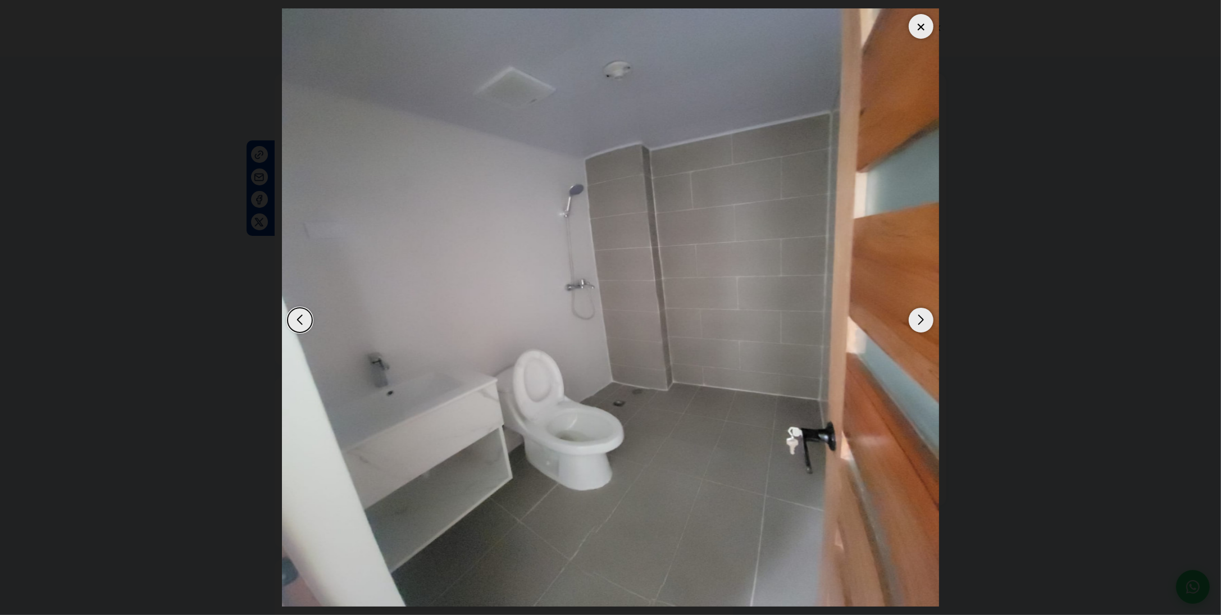
click at [929, 317] on div "Next slide" at bounding box center [921, 320] width 25 height 25
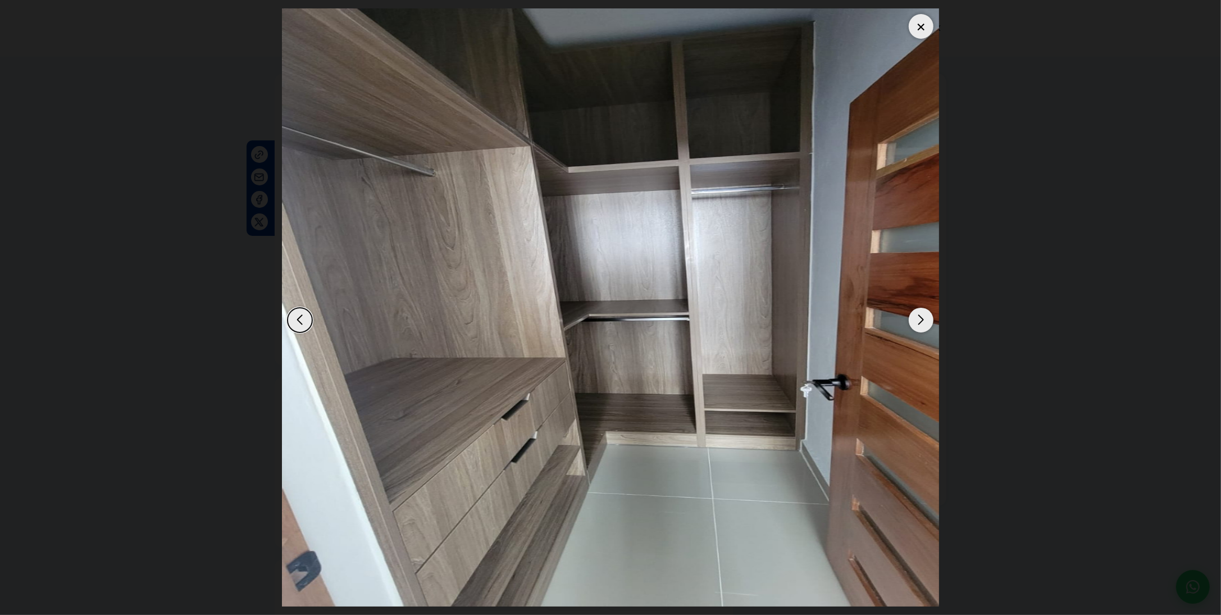
click at [929, 317] on div "Next slide" at bounding box center [921, 320] width 25 height 25
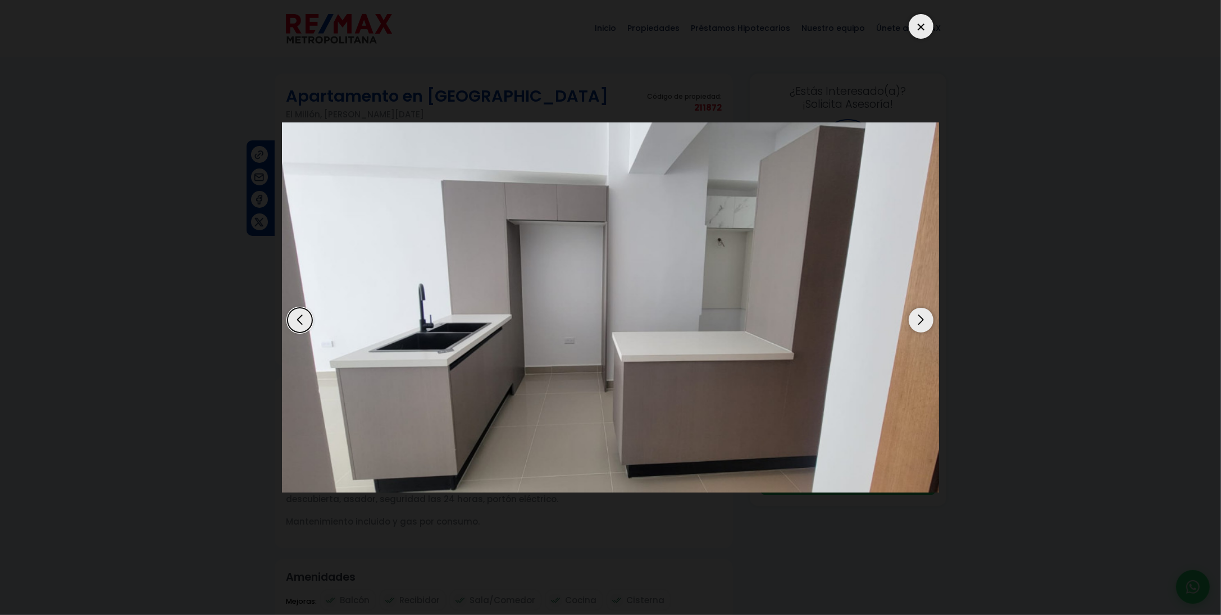
click at [929, 317] on div "Next slide" at bounding box center [921, 320] width 25 height 25
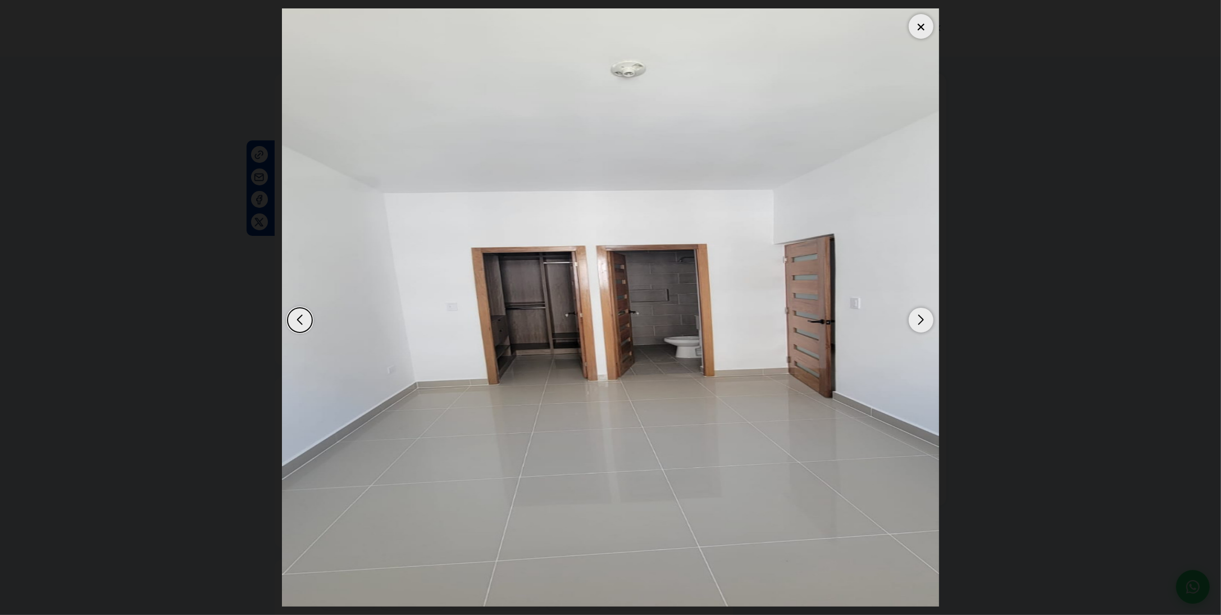
click at [929, 317] on div "Next slide" at bounding box center [921, 320] width 25 height 25
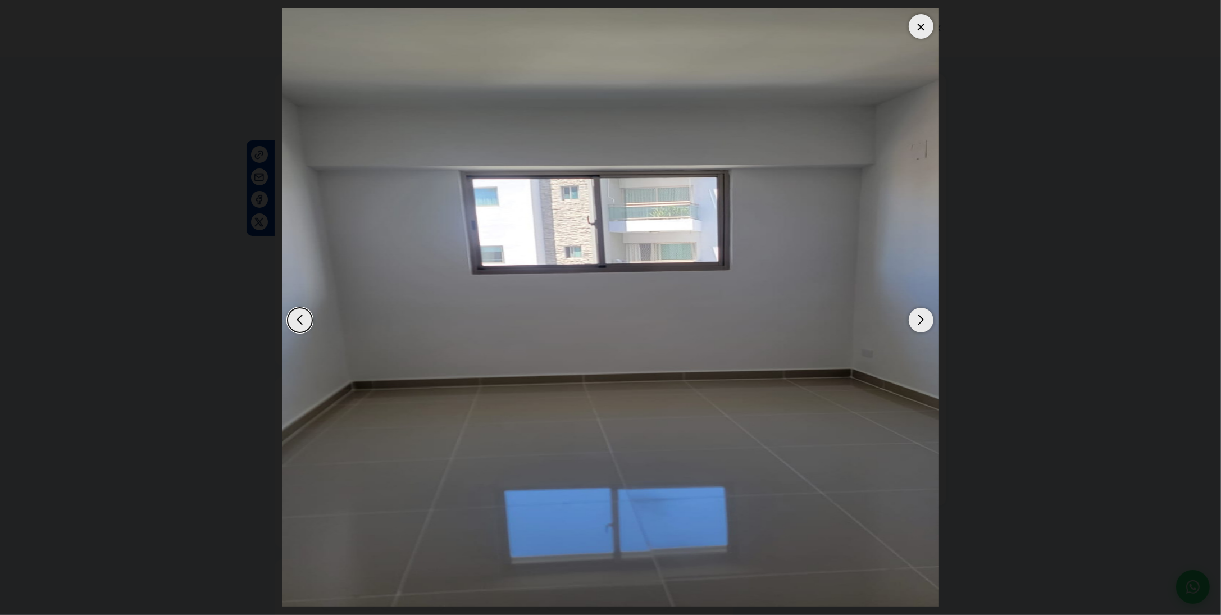
click at [929, 317] on div "Next slide" at bounding box center [921, 320] width 25 height 25
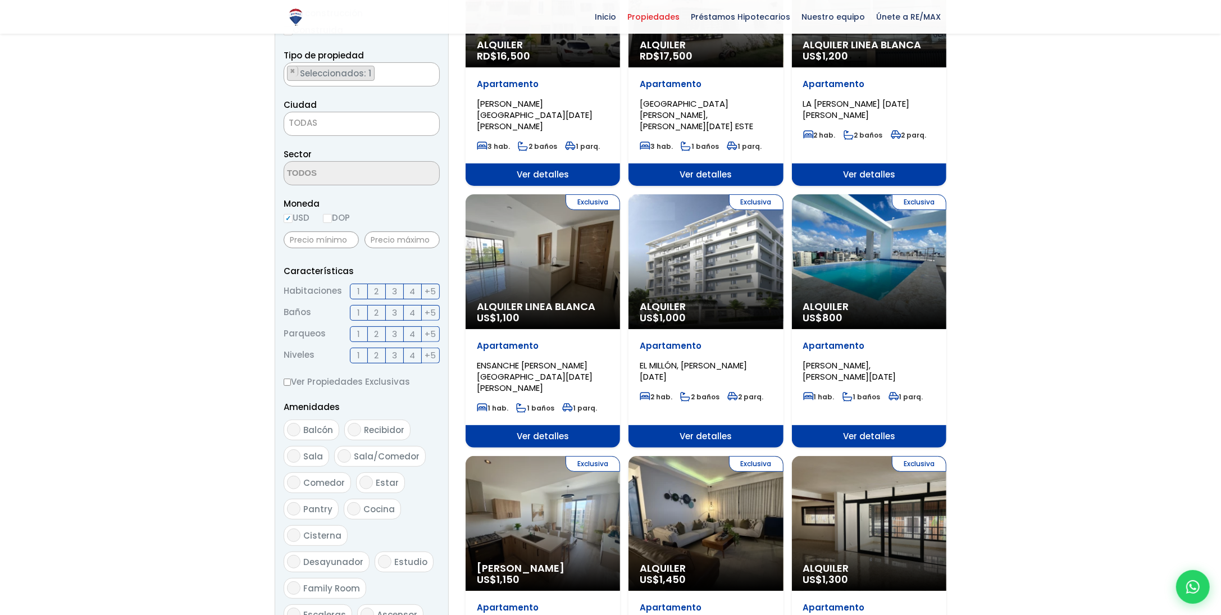
scroll to position [225, 0]
click at [867, 235] on div "Exclusiva Alquiler US$ 800" at bounding box center [869, 261] width 154 height 135
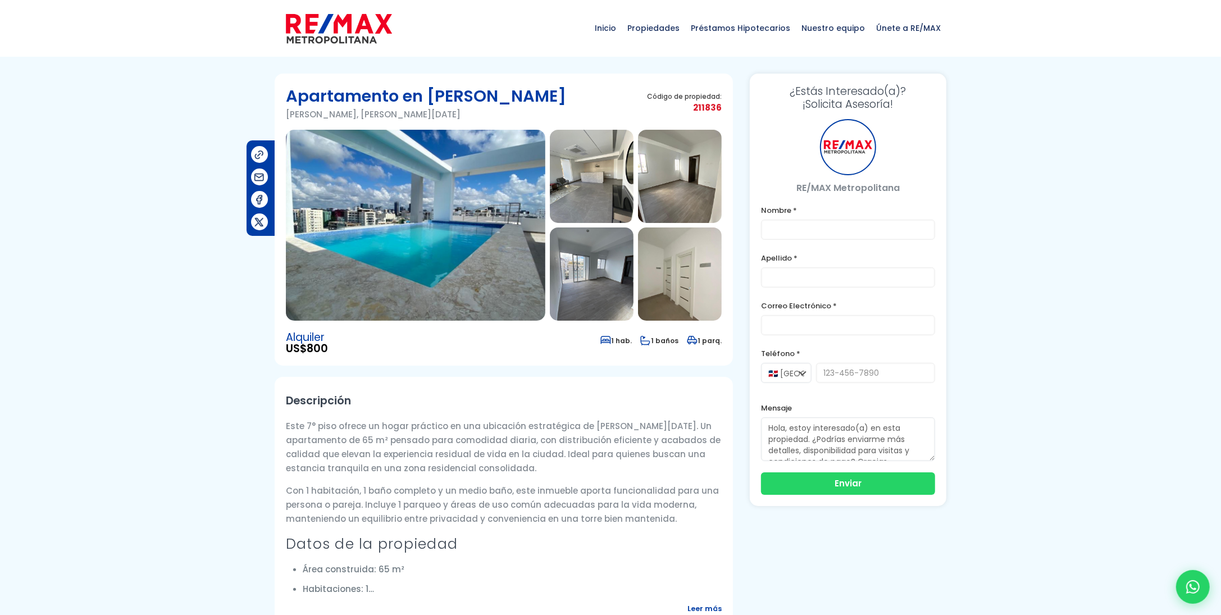
click at [411, 228] on img at bounding box center [415, 225] width 259 height 191
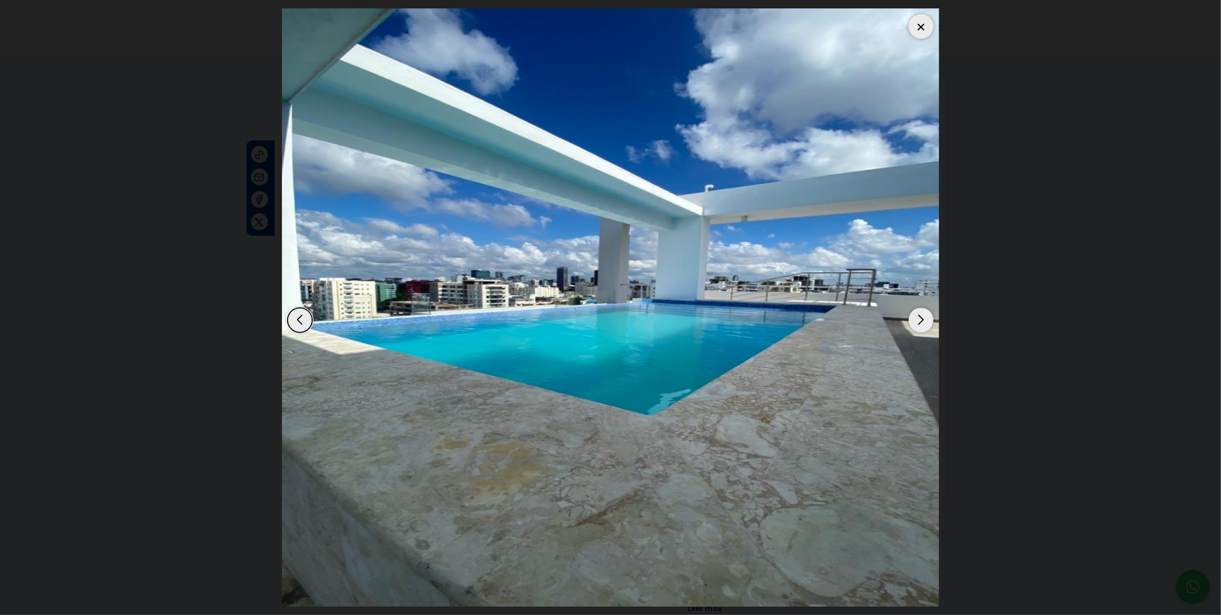
click at [924, 318] on div "Next slide" at bounding box center [921, 320] width 25 height 25
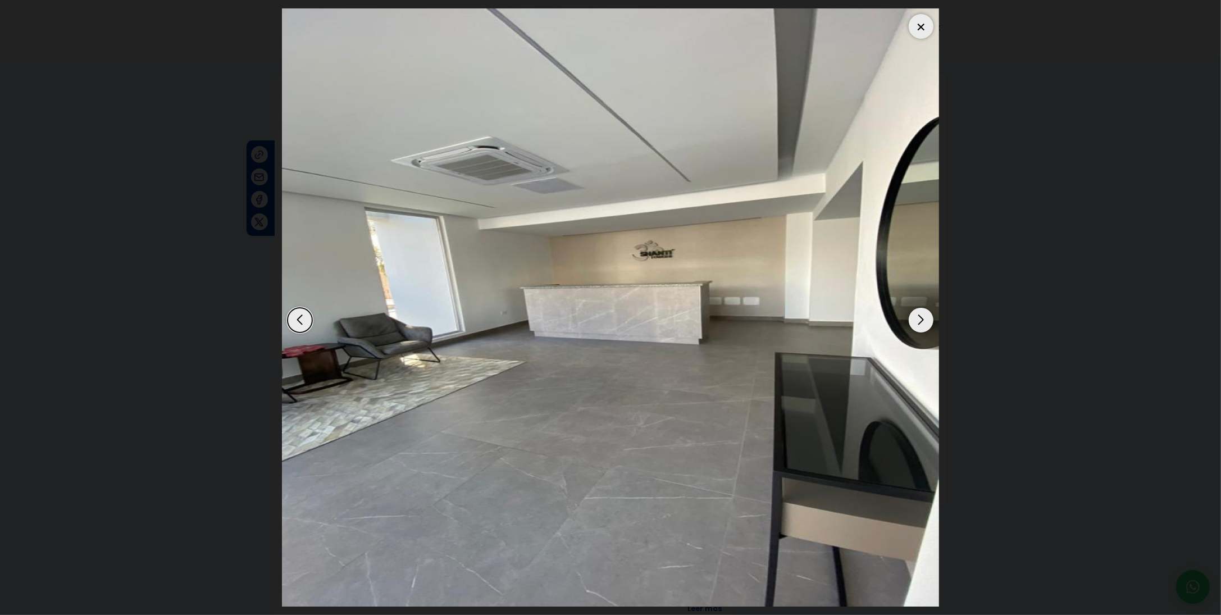
click at [924, 318] on div "Next slide" at bounding box center [921, 320] width 25 height 25
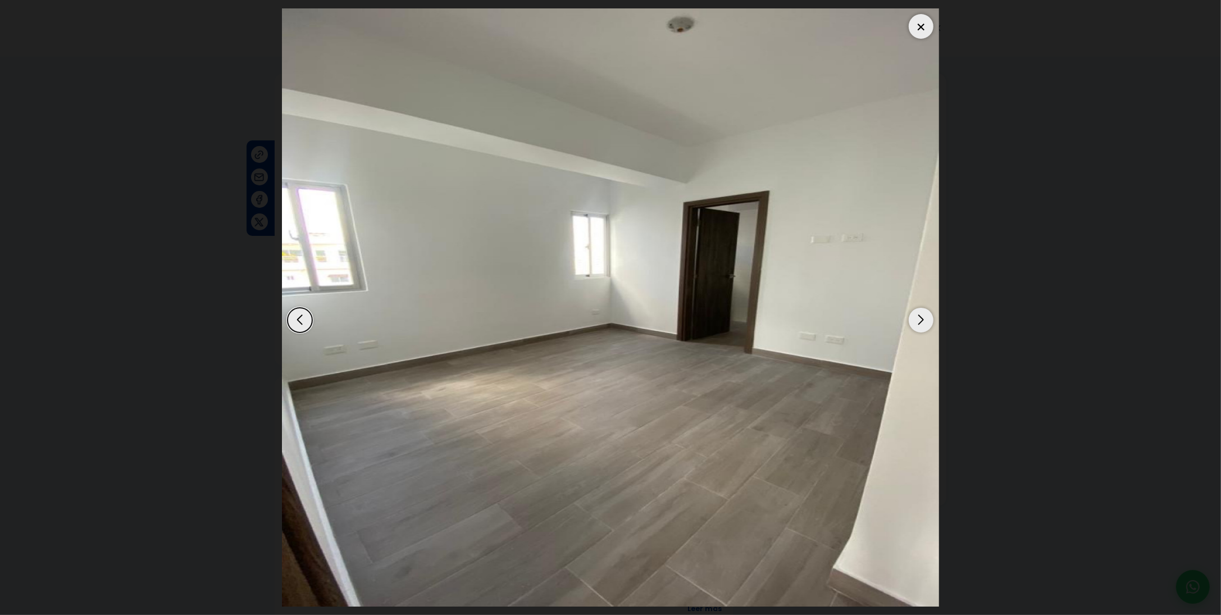
click at [924, 318] on div "Next slide" at bounding box center [921, 320] width 25 height 25
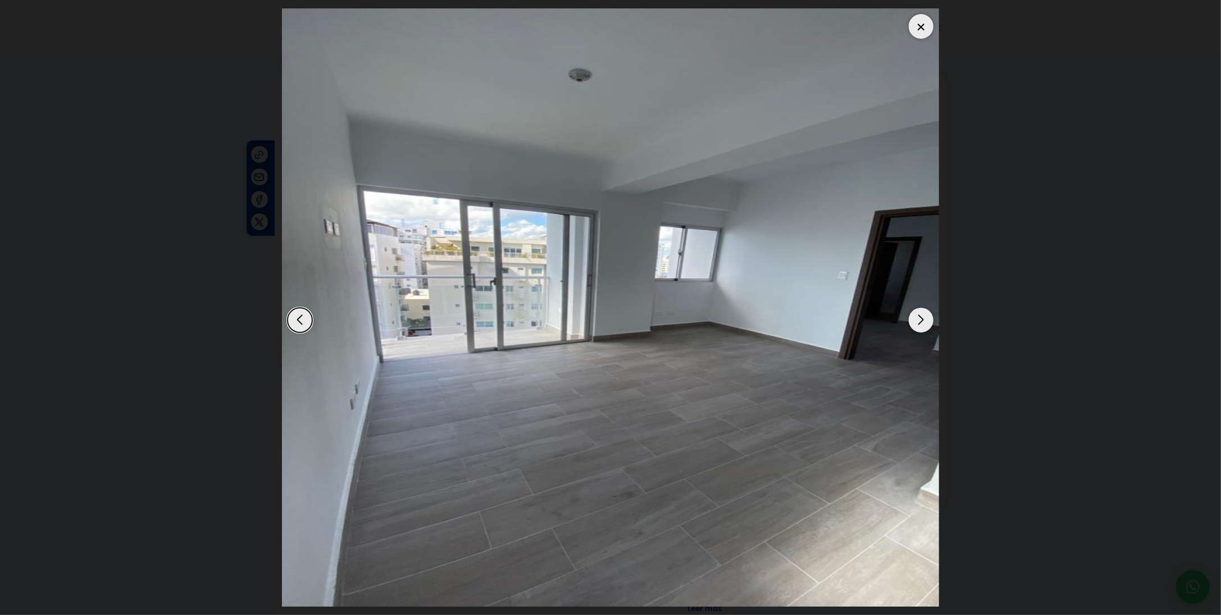
click at [924, 318] on div "Next slide" at bounding box center [921, 320] width 25 height 25
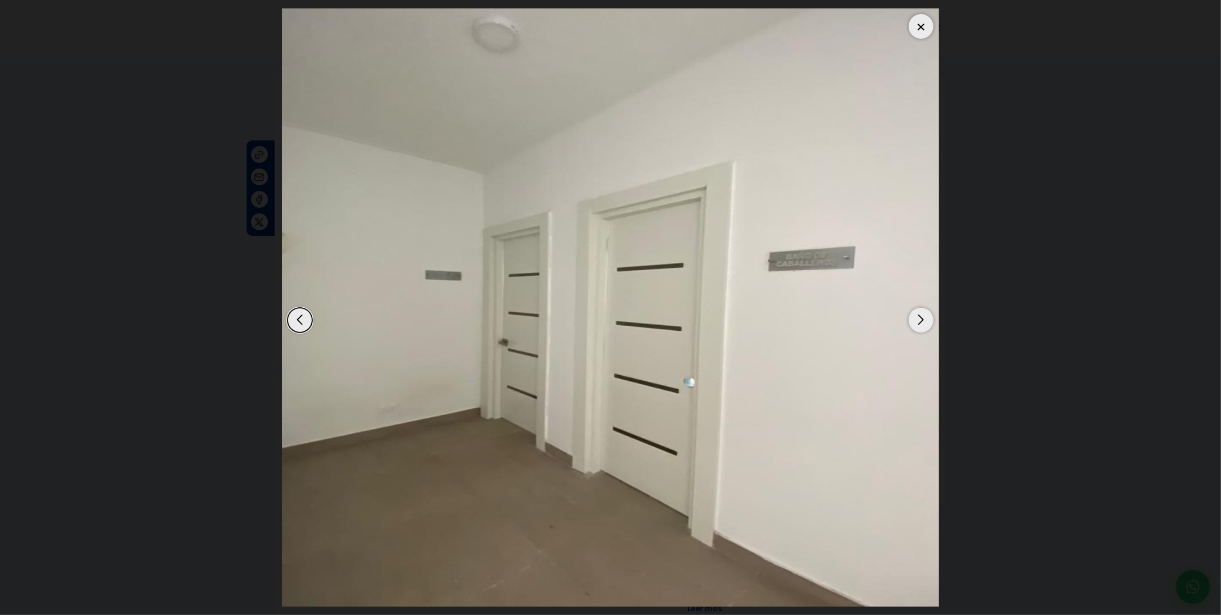
click at [924, 318] on div "Next slide" at bounding box center [921, 320] width 25 height 25
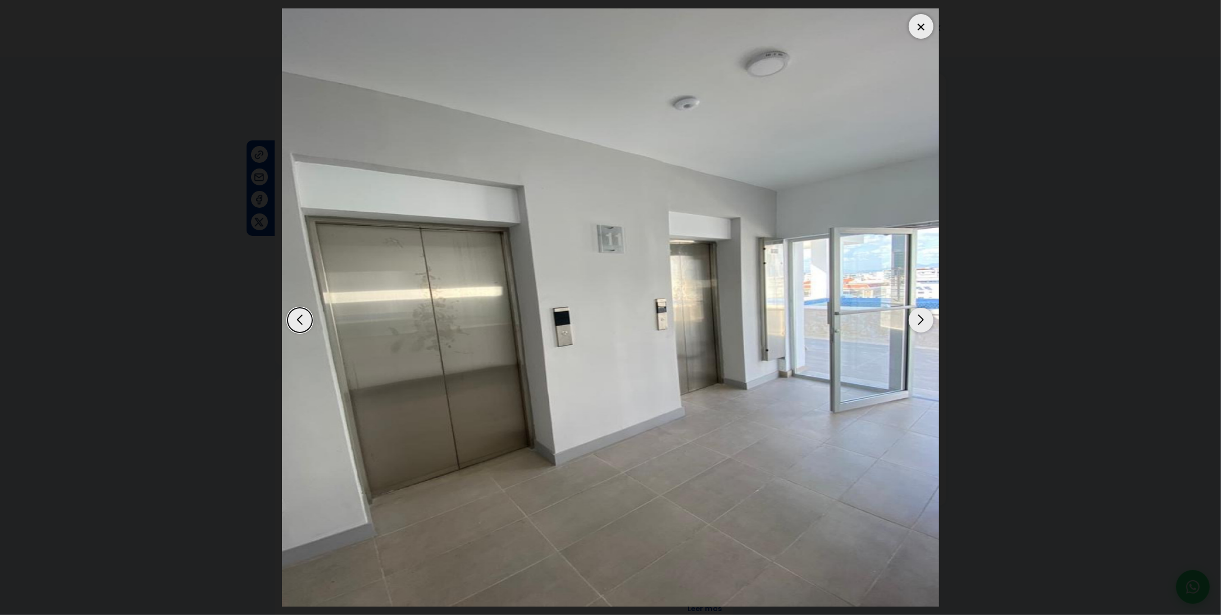
click at [924, 318] on div "Next slide" at bounding box center [921, 320] width 25 height 25
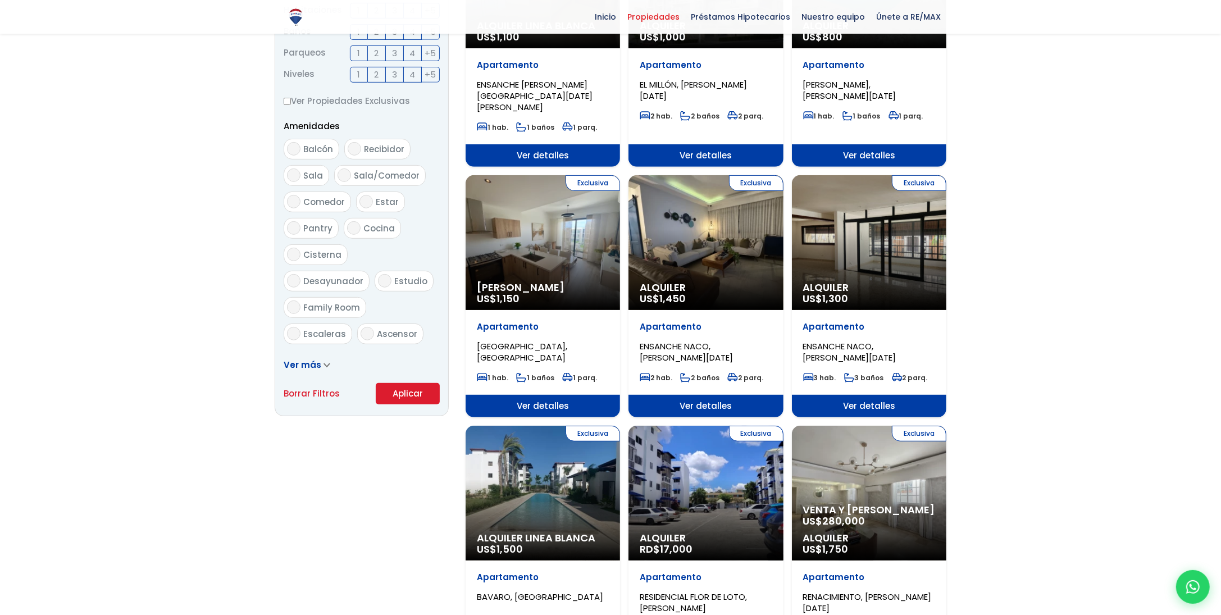
scroll to position [562, 0]
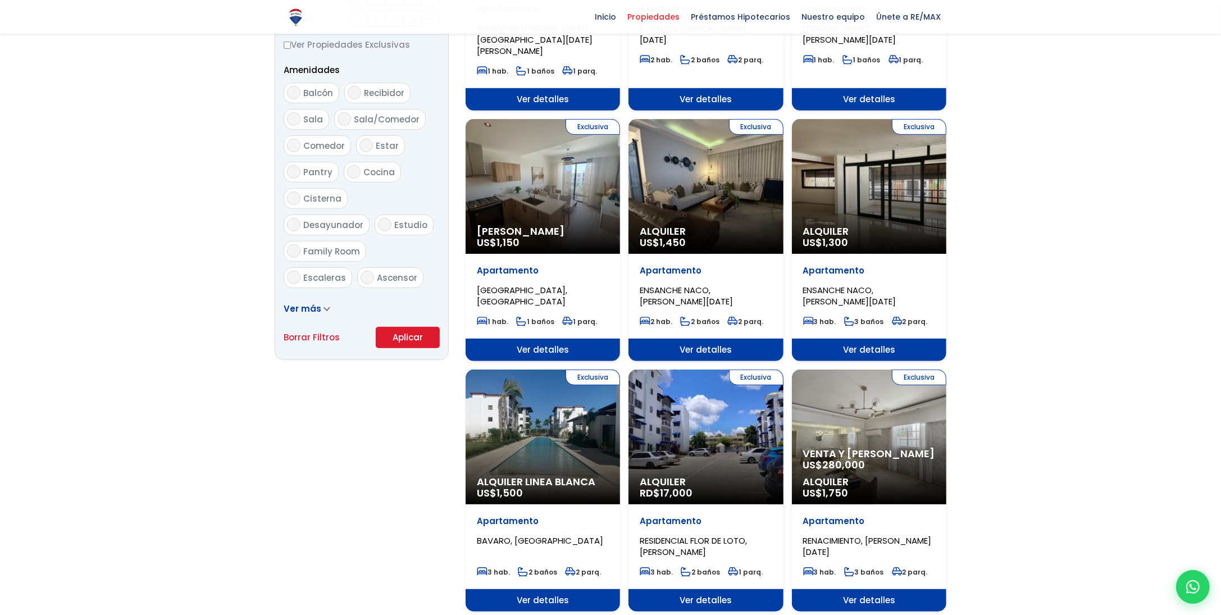
click at [547, 422] on div "Exclusiva Alquiler Linea Blanca US$ 1,500" at bounding box center [543, 437] width 154 height 135
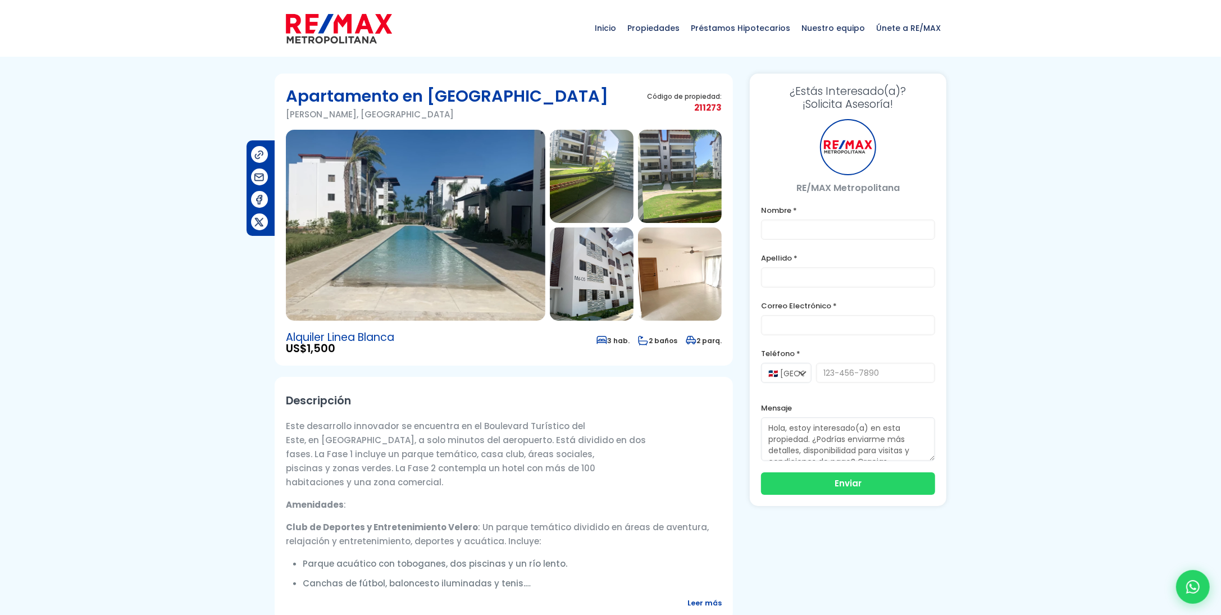
click at [465, 203] on img at bounding box center [415, 225] width 259 height 191
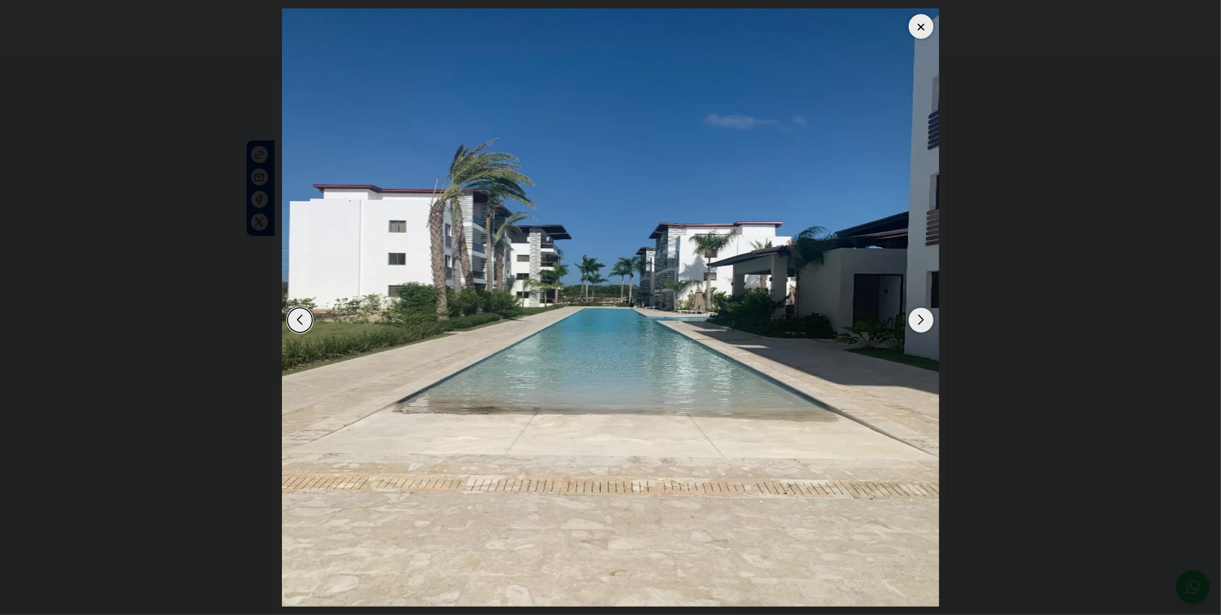
click at [925, 320] on div "Next slide" at bounding box center [921, 320] width 25 height 25
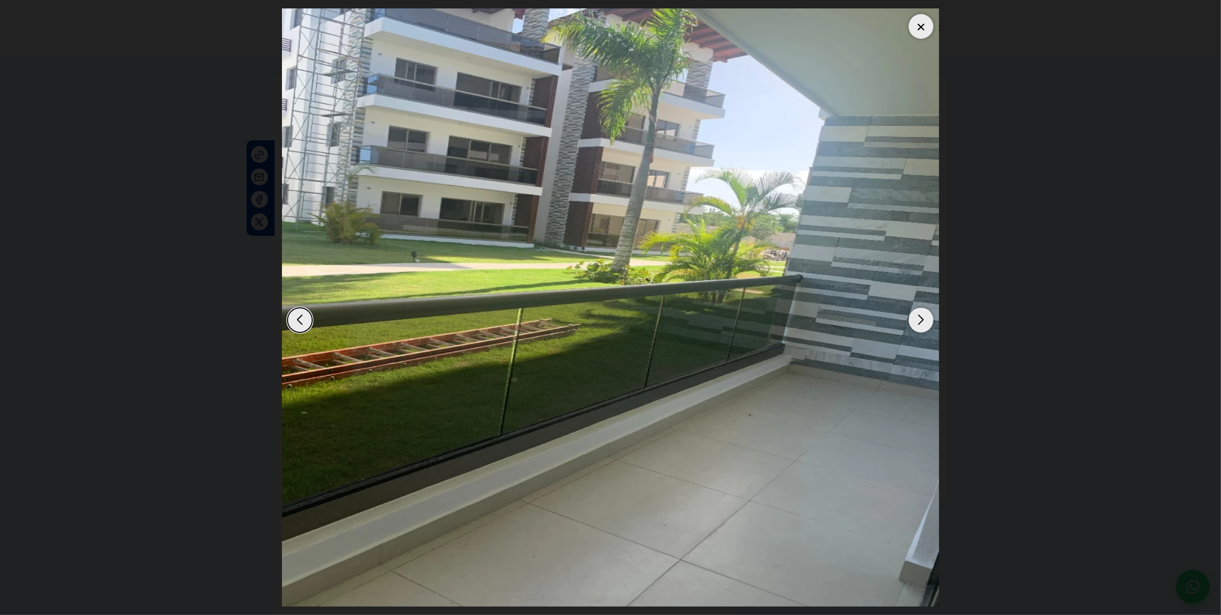
click at [925, 320] on div "Next slide" at bounding box center [921, 320] width 25 height 25
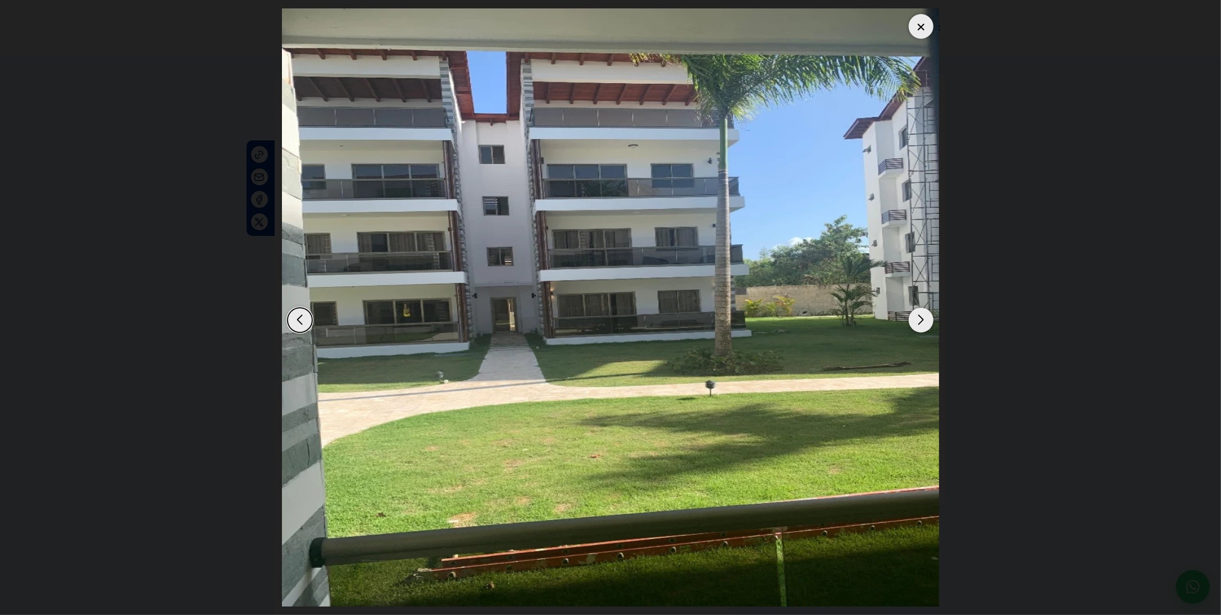
click at [925, 320] on div "Next slide" at bounding box center [921, 320] width 25 height 25
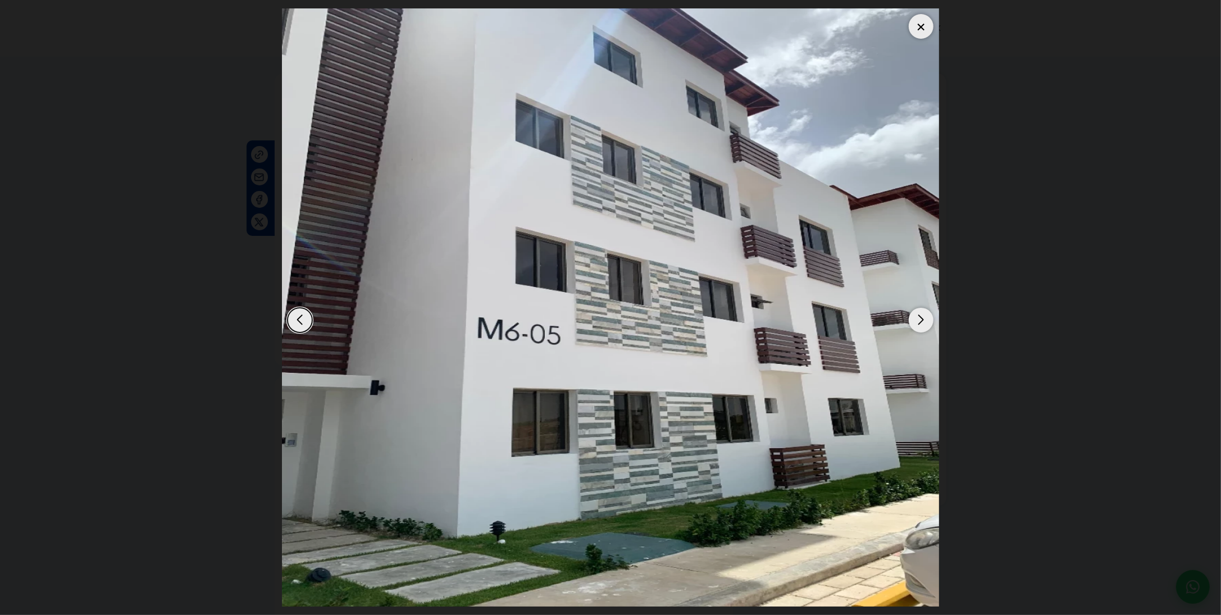
click at [925, 320] on div "Next slide" at bounding box center [921, 320] width 25 height 25
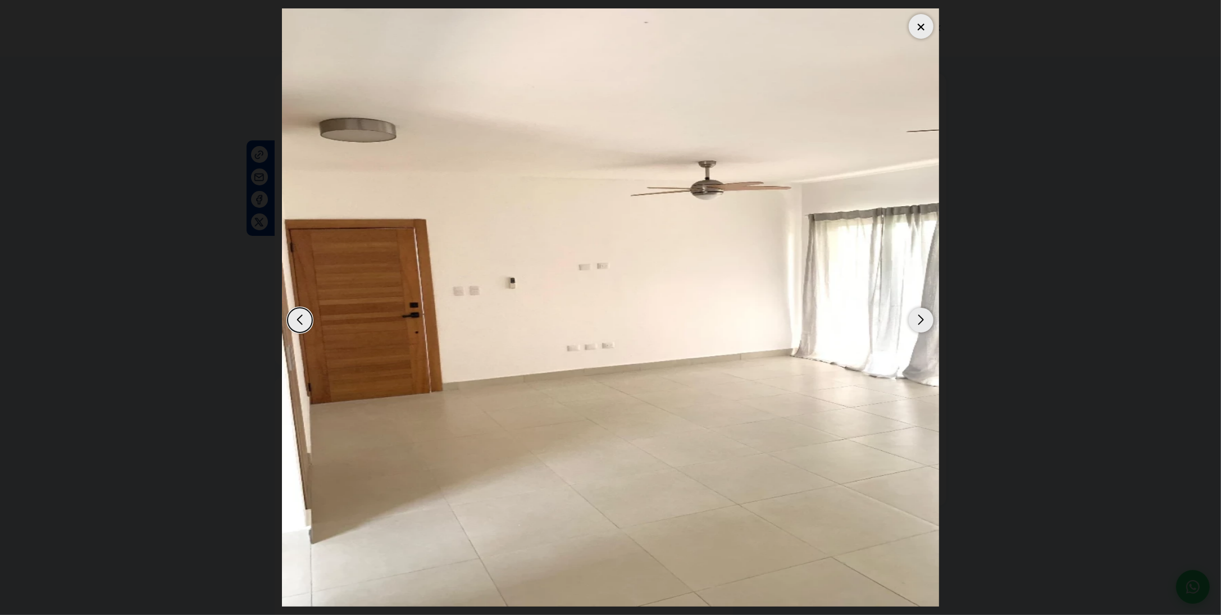
click at [925, 320] on div "Next slide" at bounding box center [921, 320] width 25 height 25
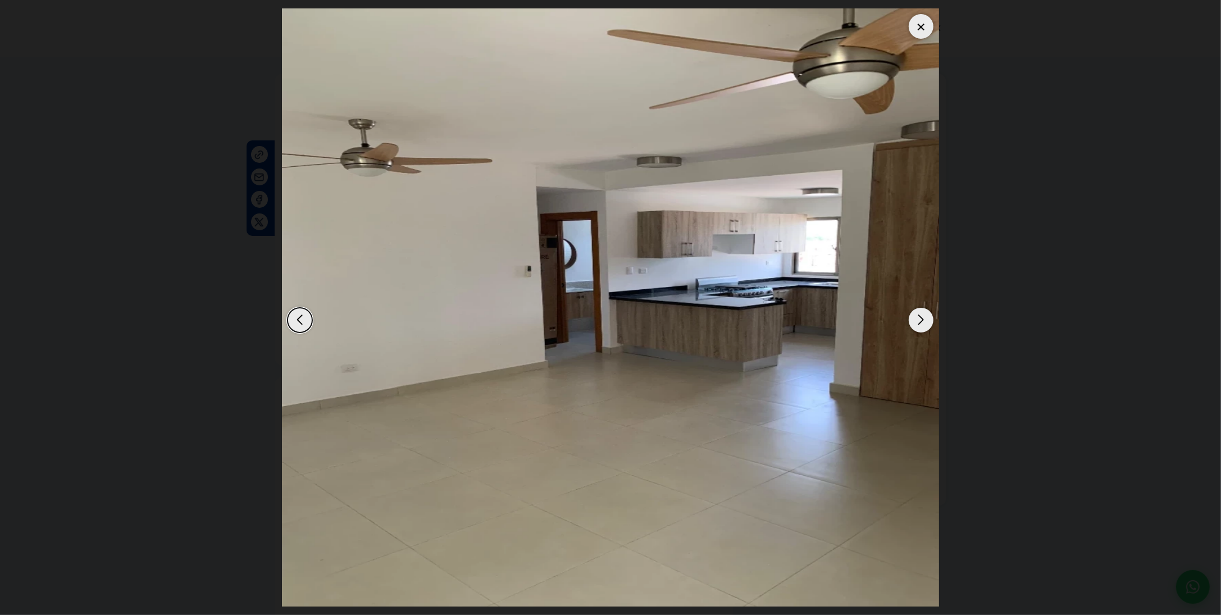
click at [925, 320] on div "Next slide" at bounding box center [921, 320] width 25 height 25
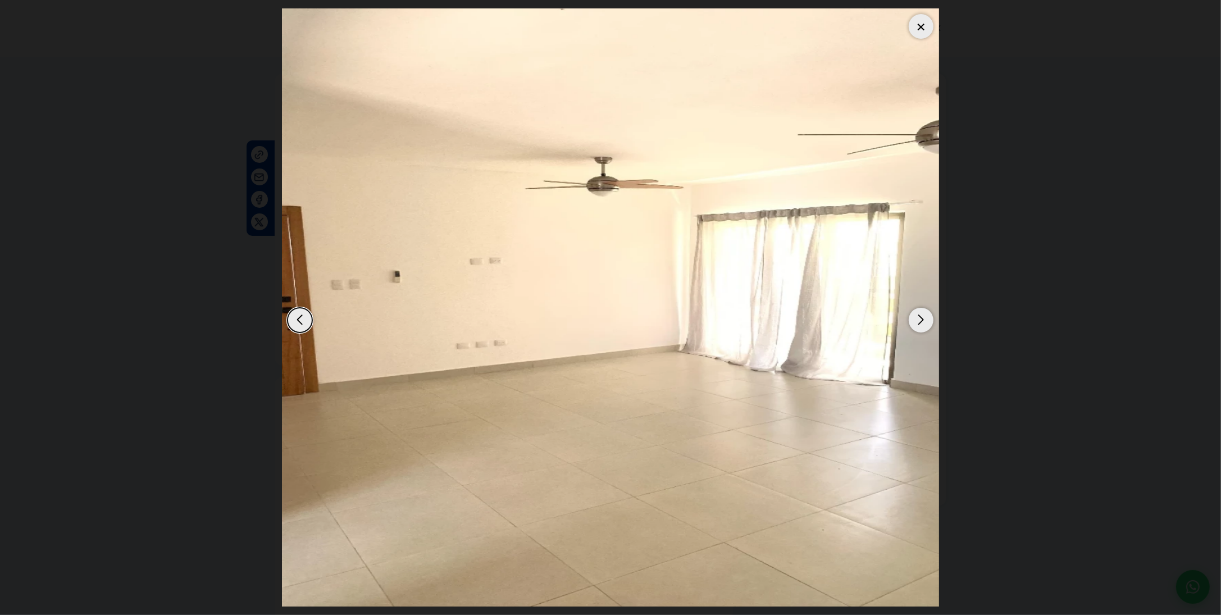
click at [925, 320] on div "Next slide" at bounding box center [921, 320] width 25 height 25
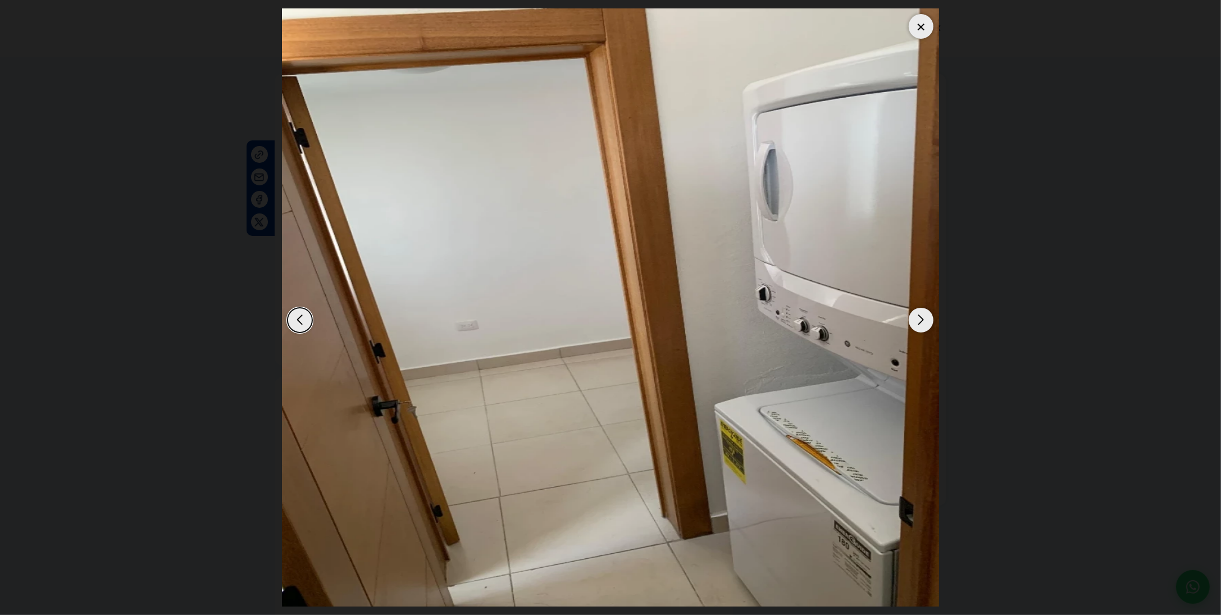
click at [925, 320] on div "Next slide" at bounding box center [921, 320] width 25 height 25
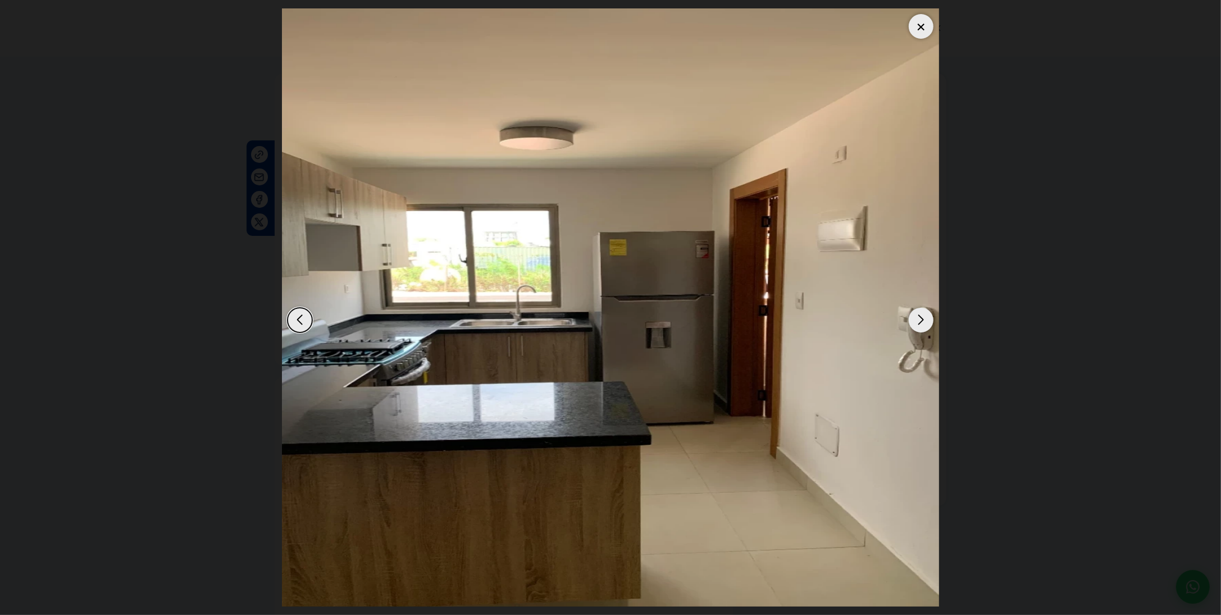
click at [925, 320] on div "Next slide" at bounding box center [921, 320] width 25 height 25
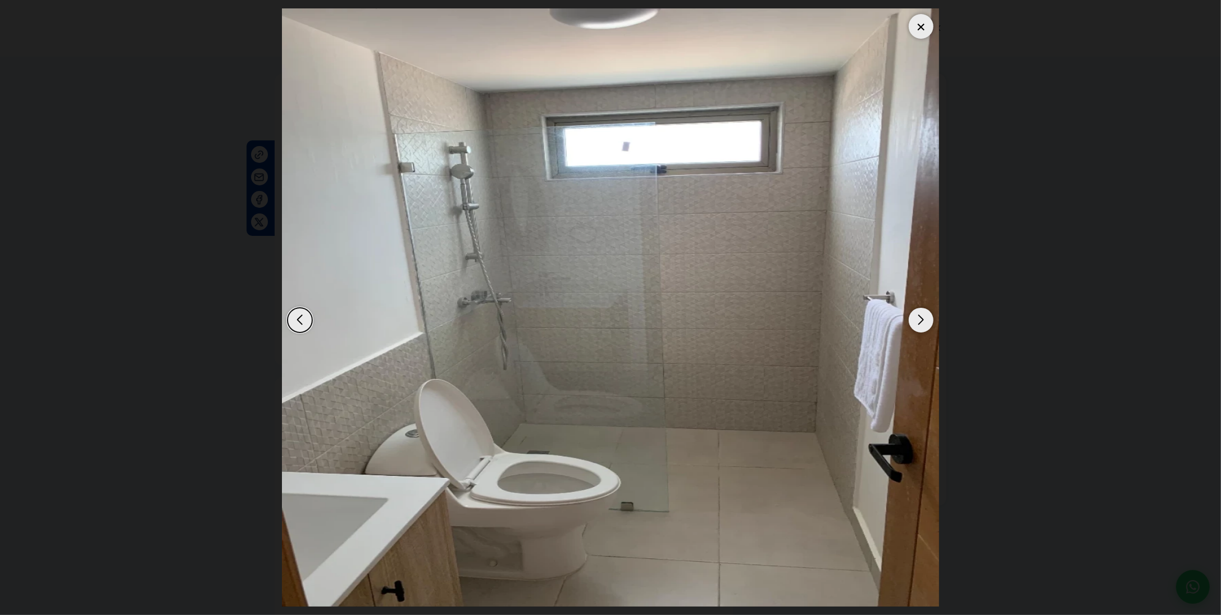
click at [925, 320] on div "Next slide" at bounding box center [921, 320] width 25 height 25
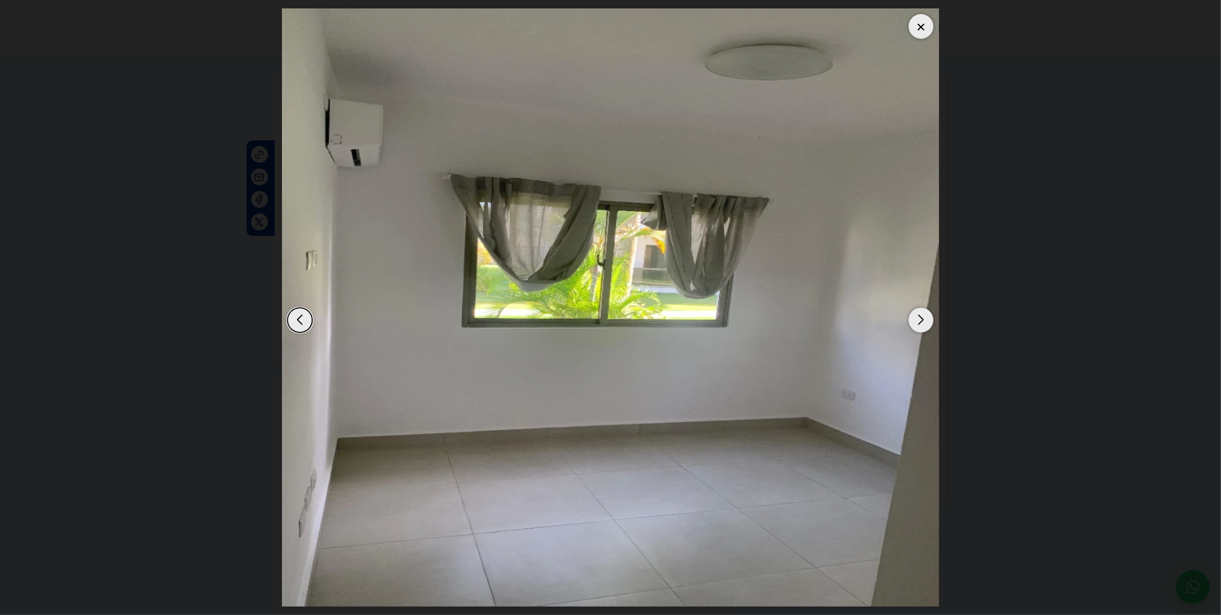
click at [925, 320] on div "Next slide" at bounding box center [921, 320] width 25 height 25
